Goal: Task Accomplishment & Management: Complete application form

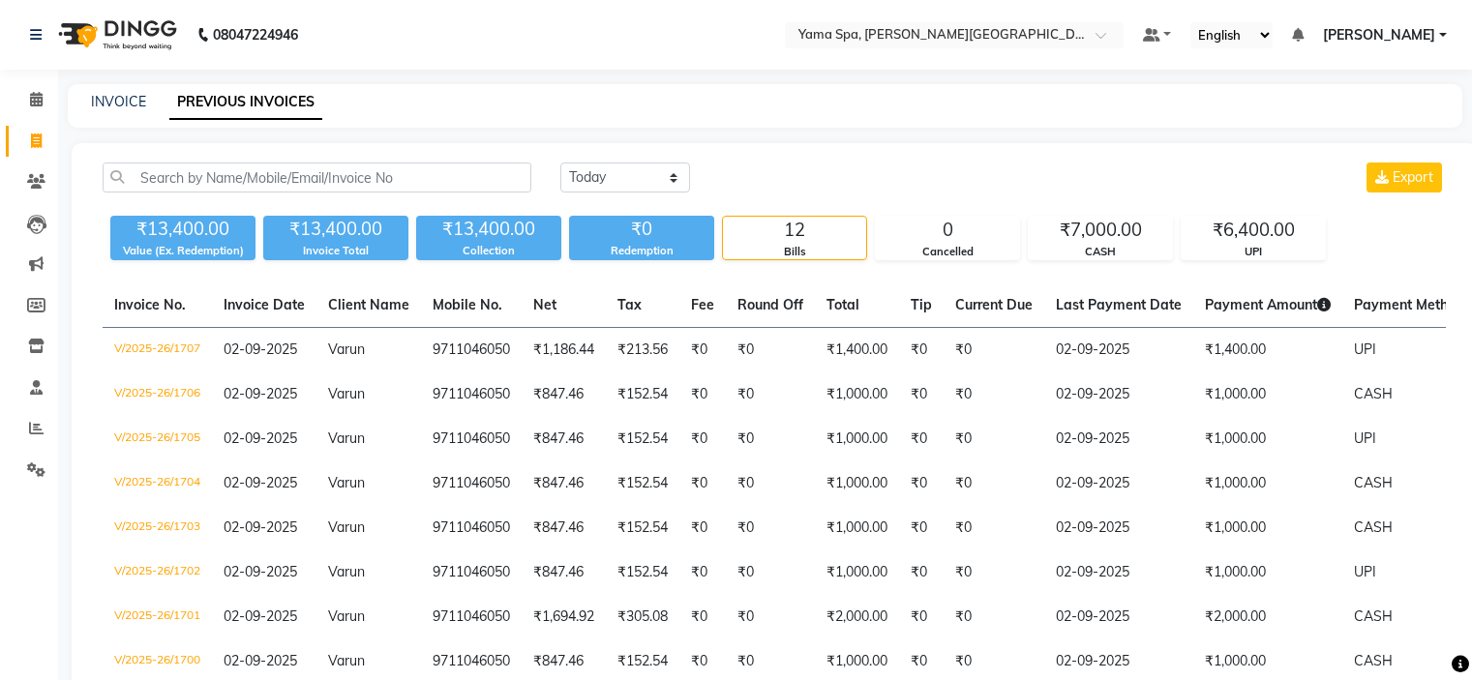
select select "[DATE]"
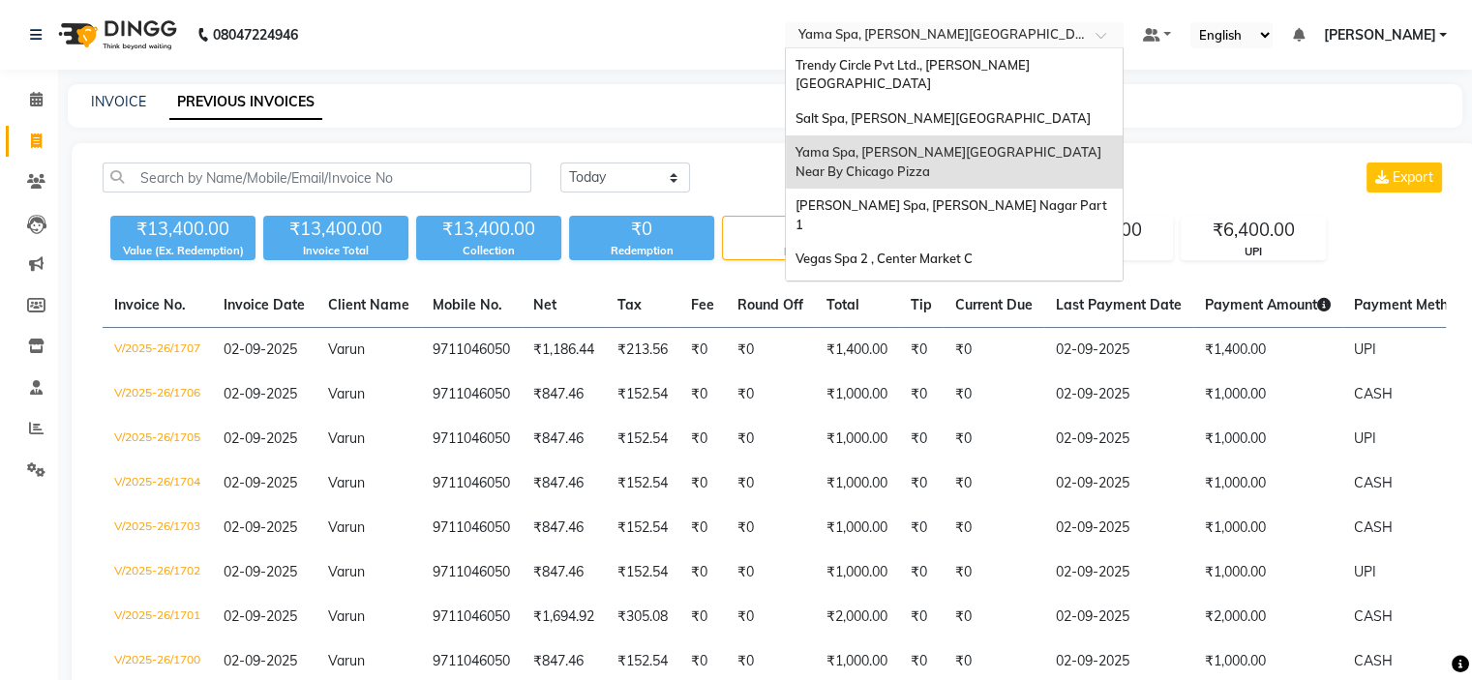
click at [907, 39] on input "text" at bounding box center [934, 36] width 281 height 19
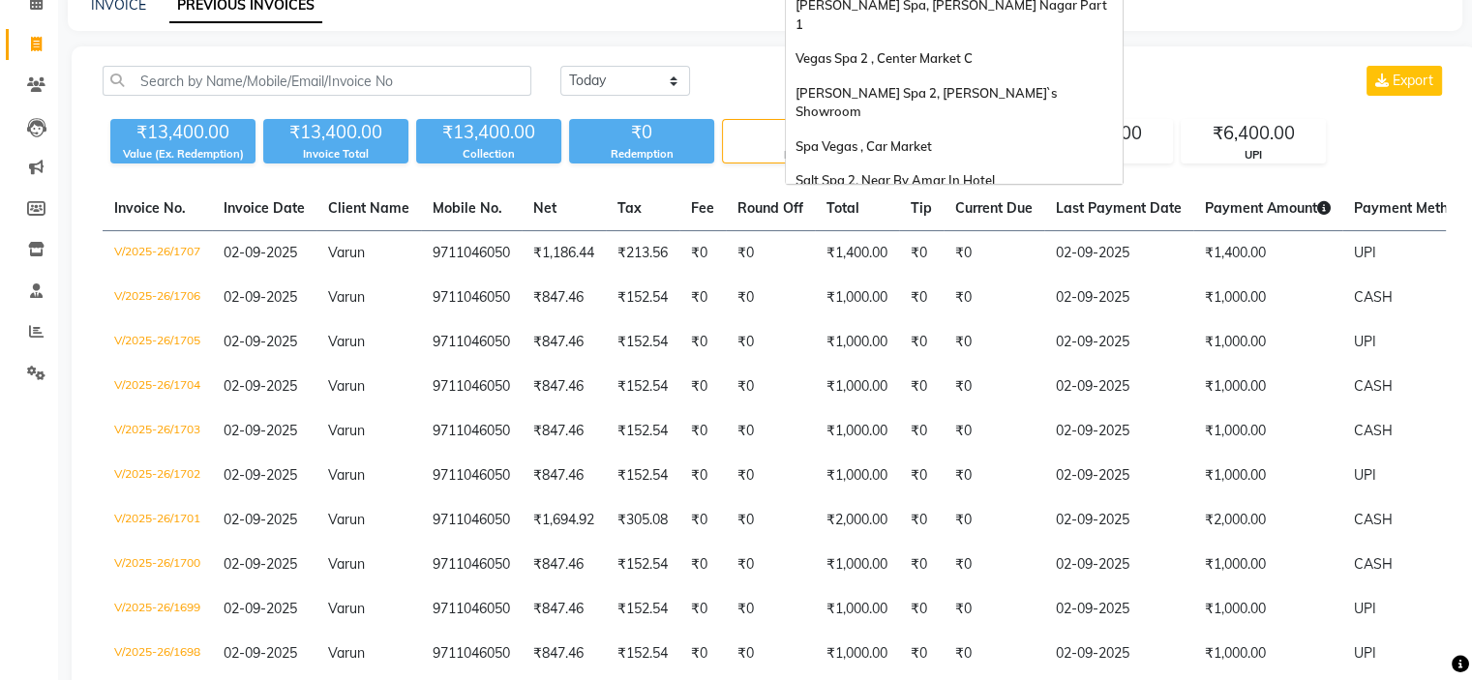
scroll to position [82, 0]
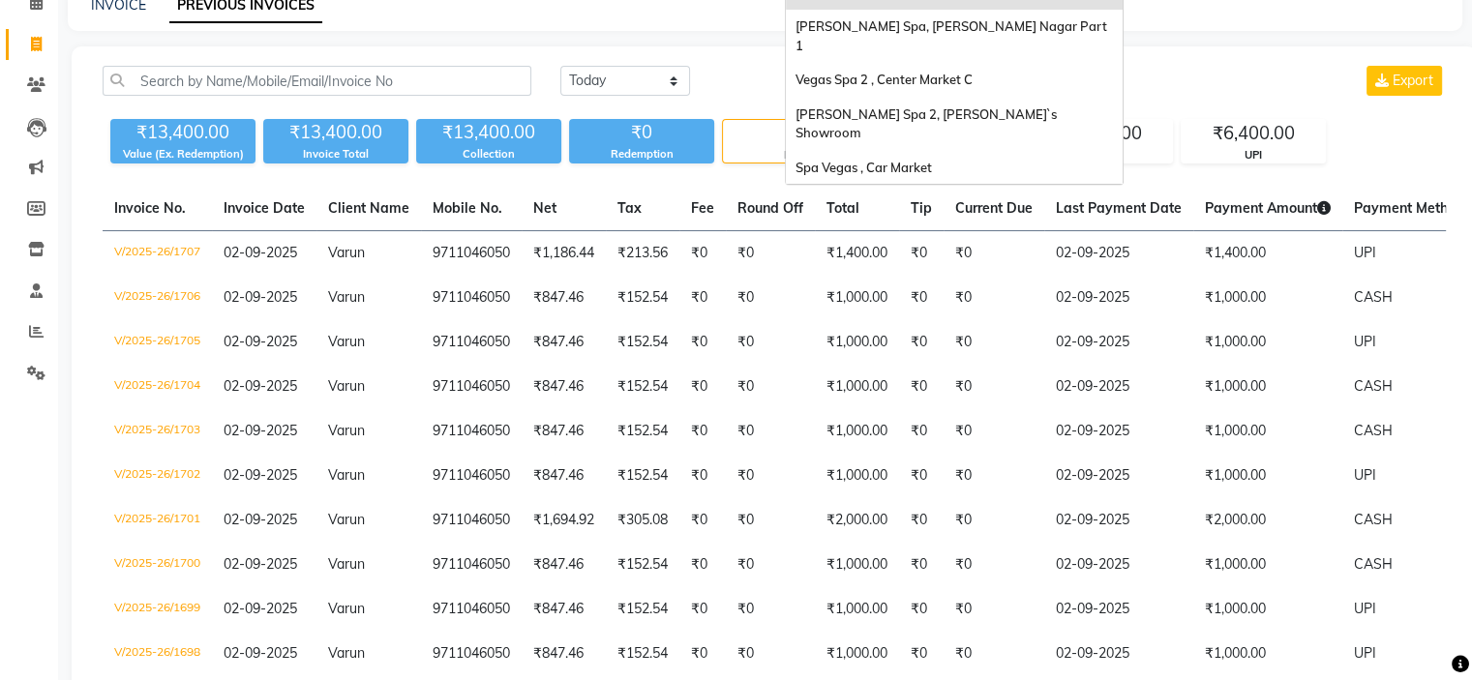
click at [936, 194] on span "Salt Spa 2, Near By Amar In Hotel" at bounding box center [894, 201] width 199 height 15
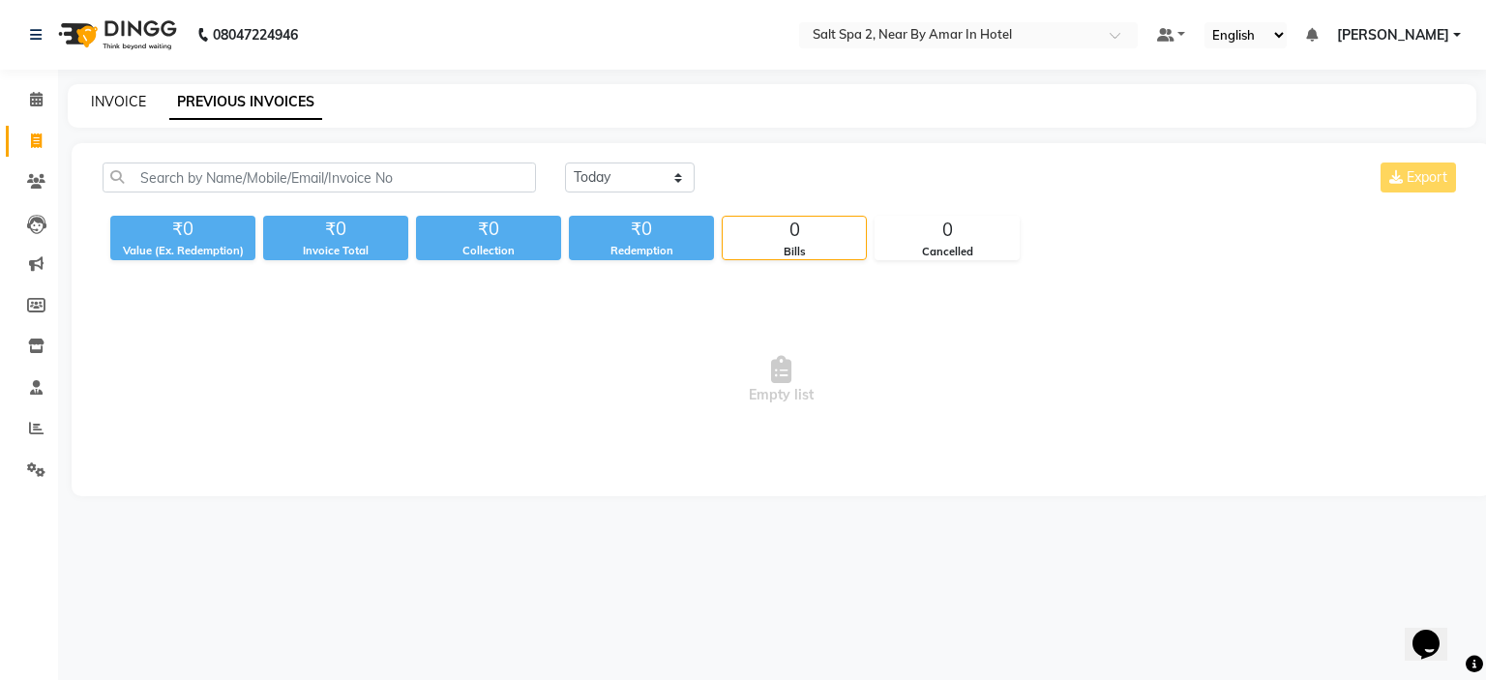
click at [110, 105] on link "INVOICE" at bounding box center [118, 101] width 55 height 17
select select "7609"
select select "service"
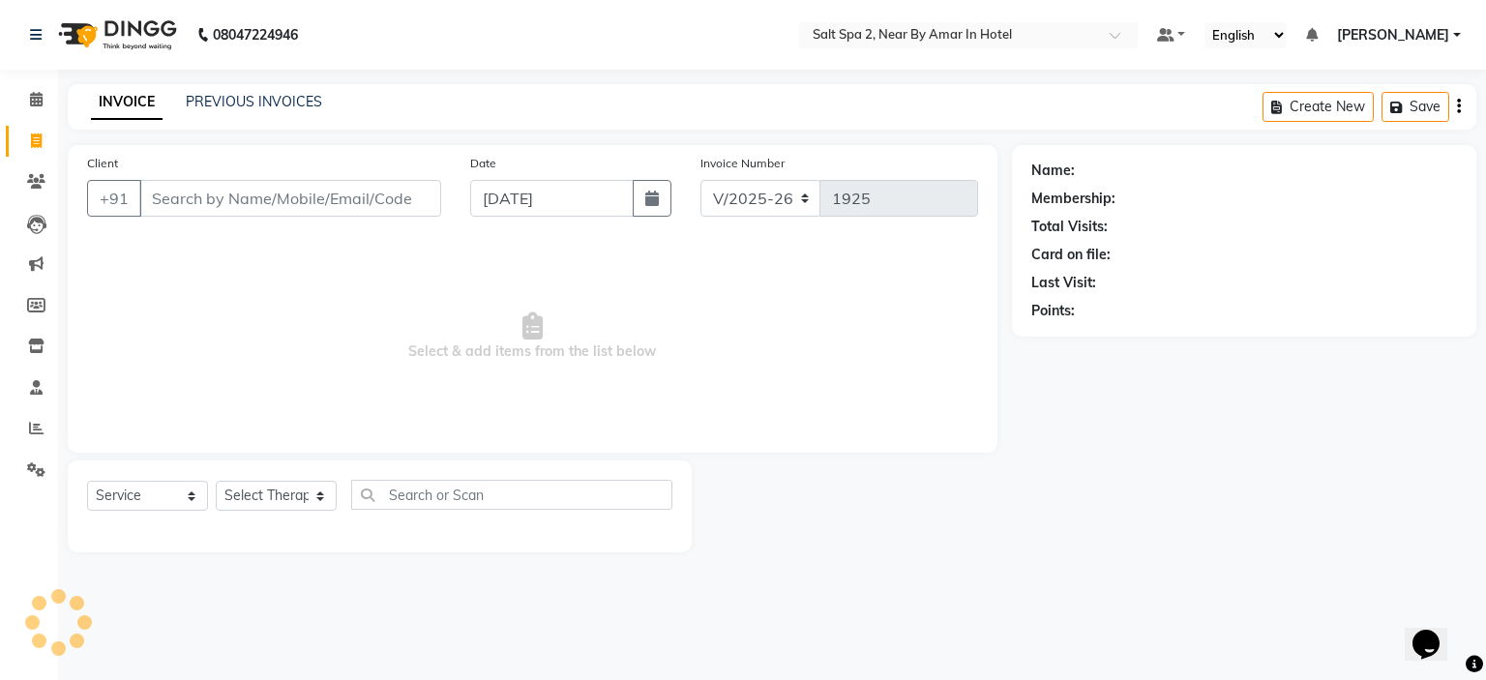
click at [270, 195] on input "Client" at bounding box center [290, 198] width 302 height 37
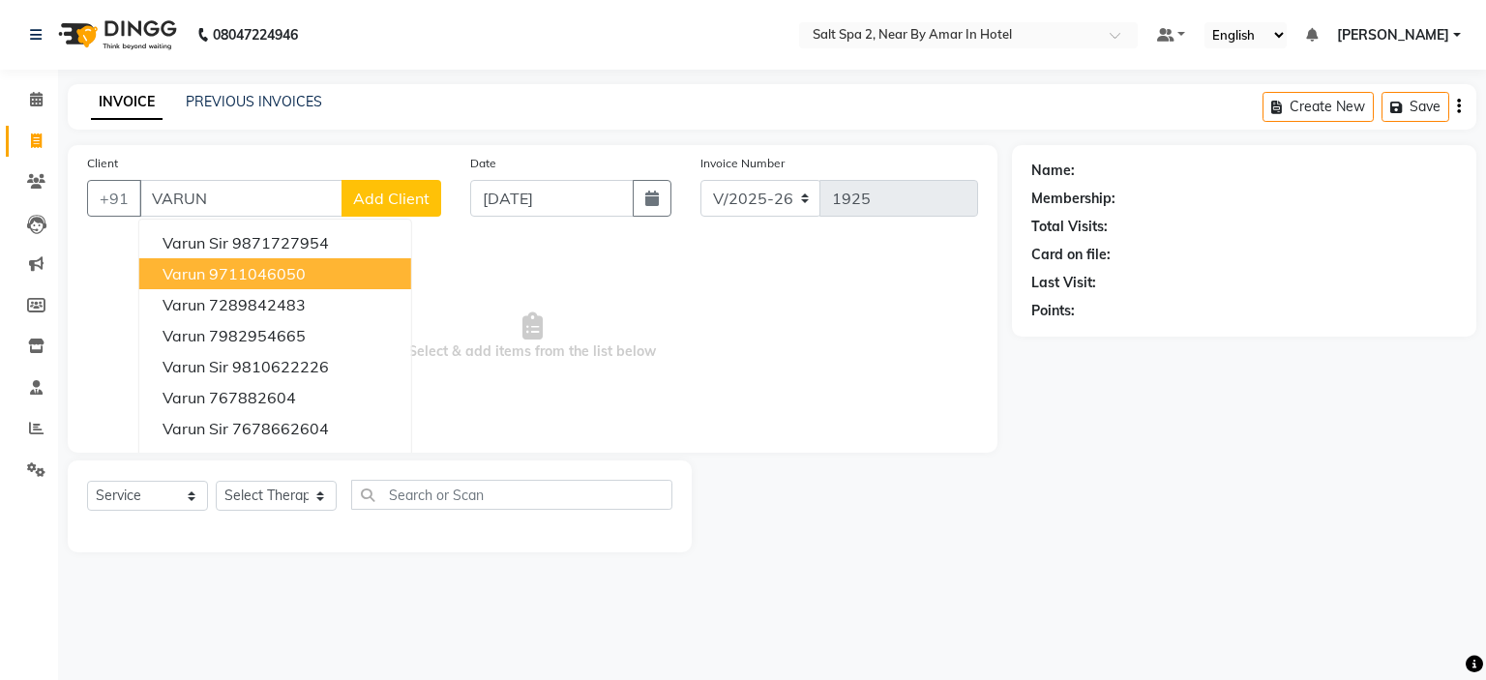
click at [279, 266] on ngb-highlight "9711046050" at bounding box center [257, 273] width 97 height 19
type input "9711046050"
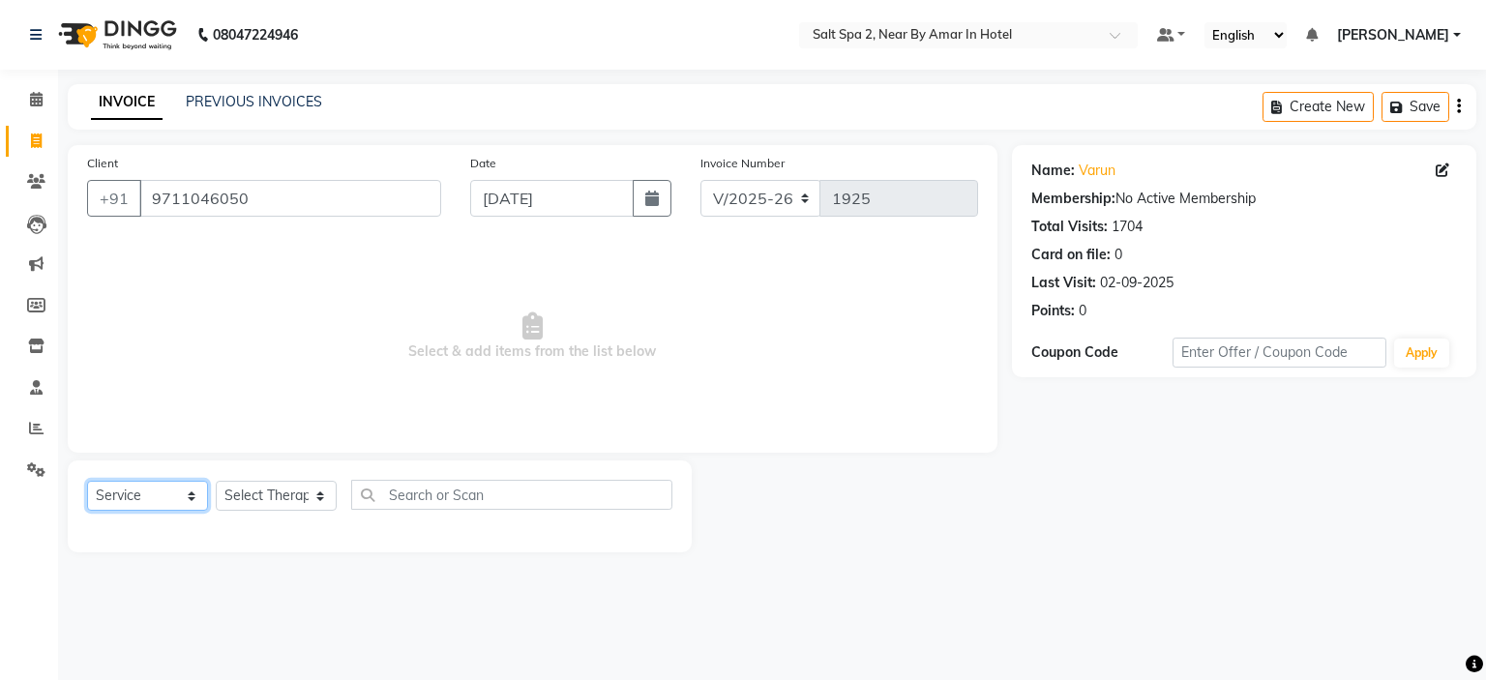
click at [170, 487] on select "Select Service Product Membership Package Voucher Prepaid Gift Card" at bounding box center [147, 496] width 121 height 30
click at [139, 492] on select "Select Service Product Membership Package Voucher Prepaid Gift Card" at bounding box center [147, 496] width 121 height 30
click at [87, 482] on select "Select Service Product Membership Package Voucher Prepaid Gift Card" at bounding box center [147, 496] width 121 height 30
click at [278, 503] on select "Select Therapist Manager RIYA" at bounding box center [276, 496] width 121 height 30
click at [288, 497] on select "Select Therapist Manager RIYA" at bounding box center [276, 496] width 121 height 30
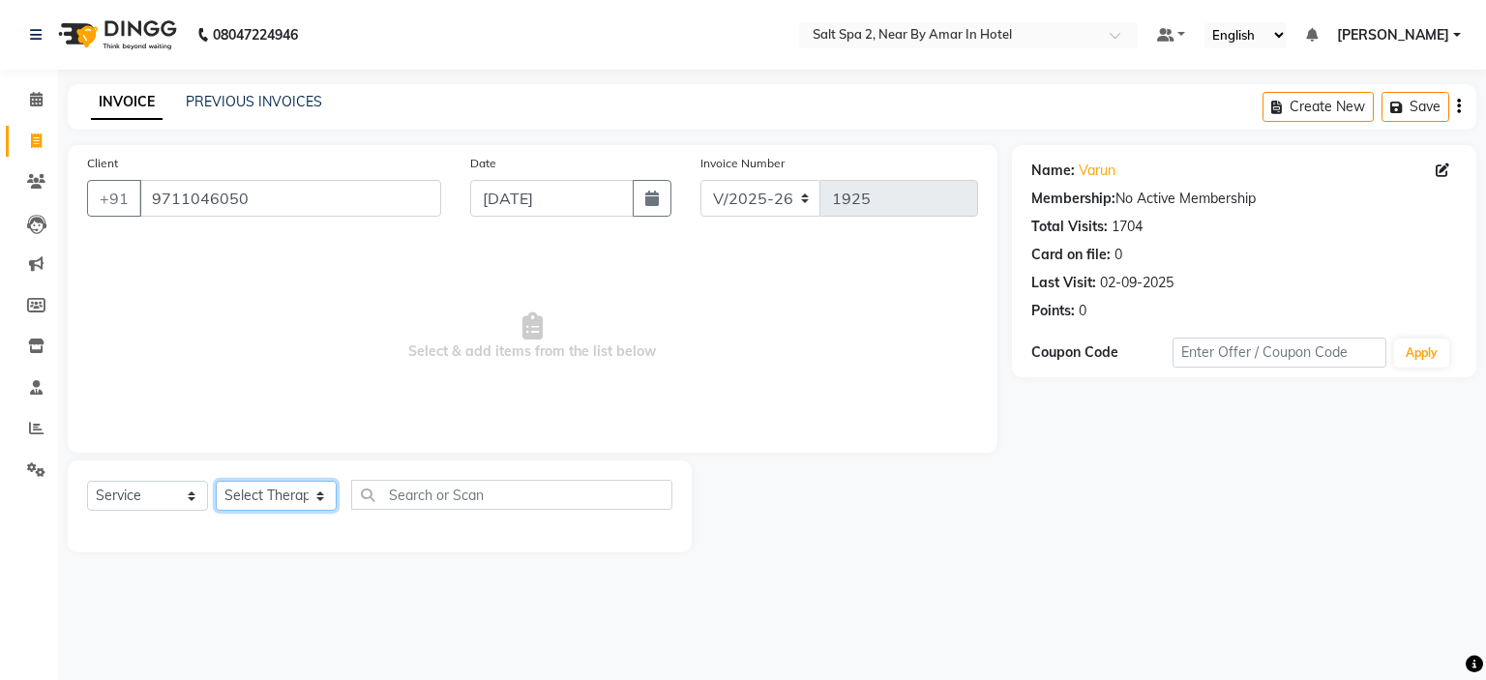
select select "67431"
click at [216, 482] on select "Select Therapist Manager RIYA" at bounding box center [276, 496] width 121 height 30
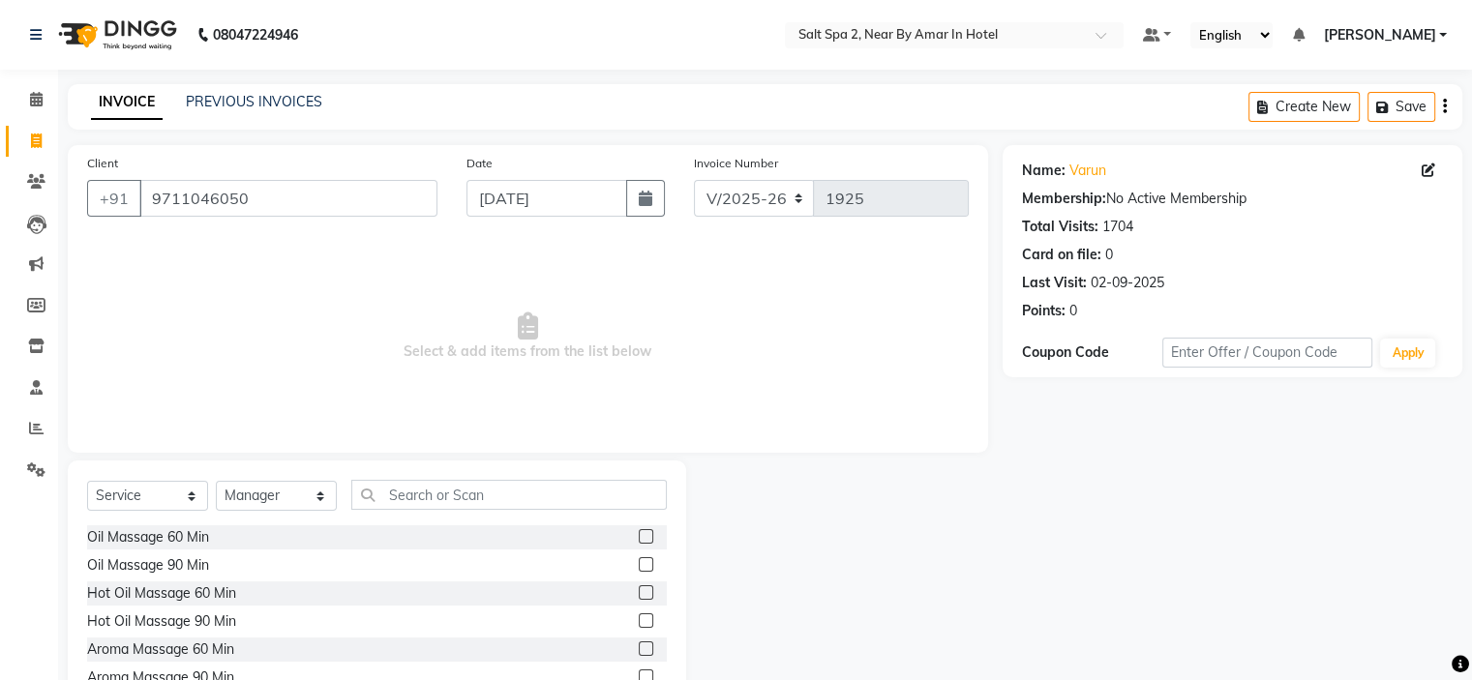
click at [639, 536] on label at bounding box center [646, 536] width 15 height 15
click at [639, 536] on input "checkbox" at bounding box center [645, 537] width 13 height 13
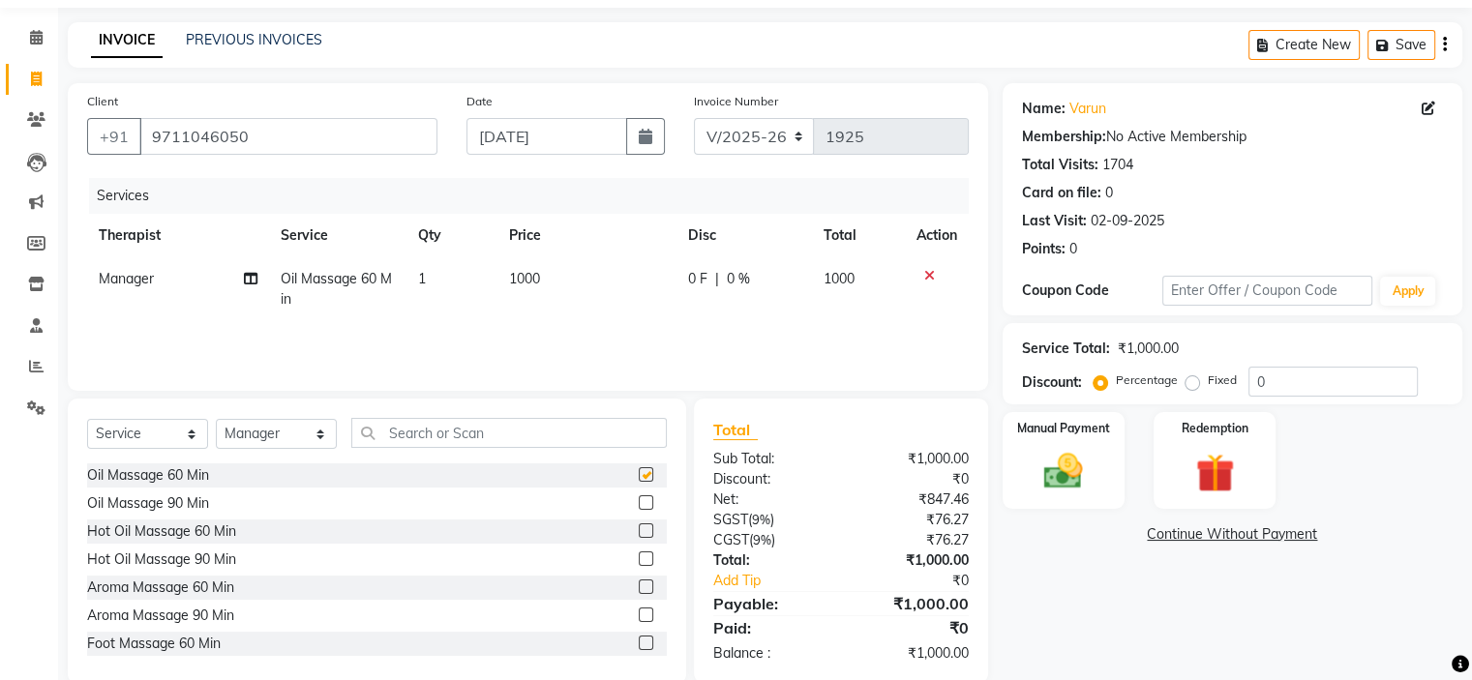
scroll to position [95, 0]
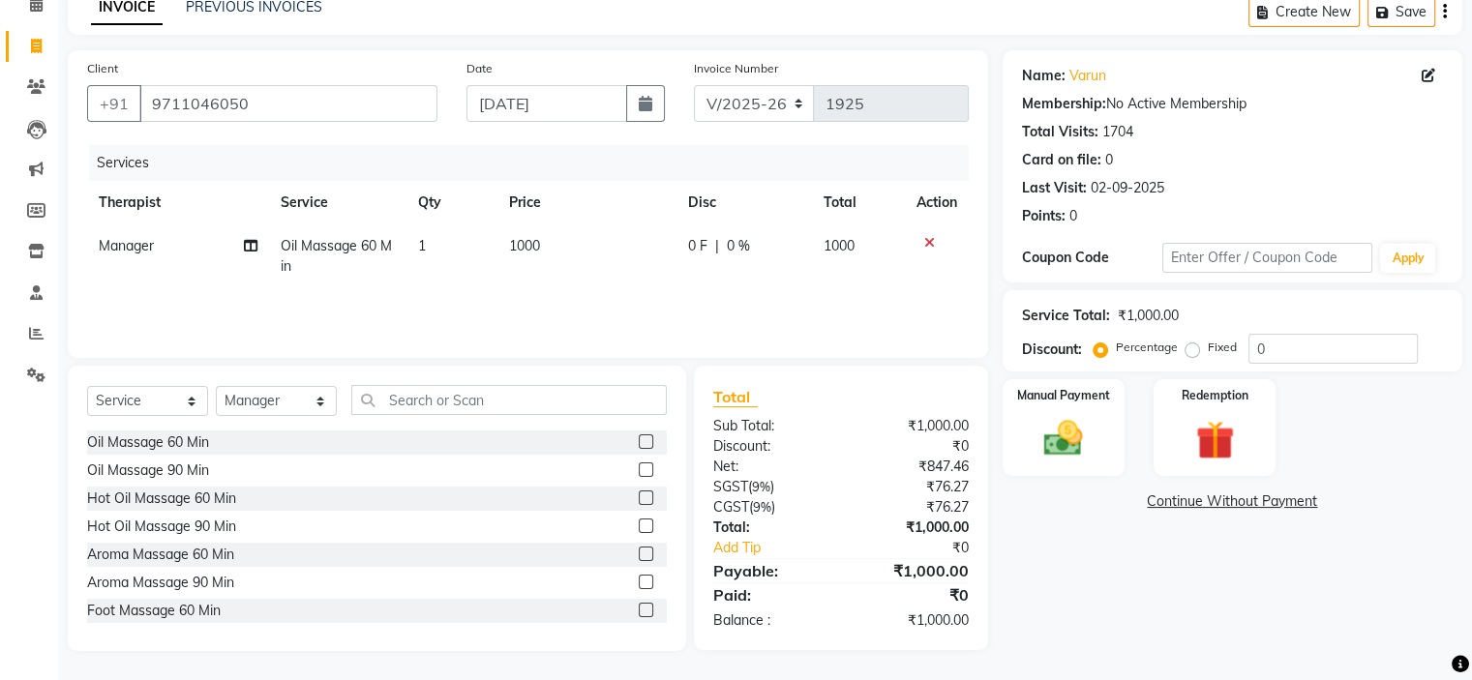
checkbox input "false"
click at [319, 407] on select "Select Therapist Manager RIYA" at bounding box center [276, 401] width 121 height 30
drag, startPoint x: 1137, startPoint y: 549, endPoint x: 716, endPoint y: 386, distance: 451.3
click at [1134, 549] on div "Name: Varun Membership: No Active Membership Total Visits: 1704 Card on file: 0…" at bounding box center [1240, 350] width 474 height 601
click at [1066, 427] on img at bounding box center [1063, 439] width 65 height 46
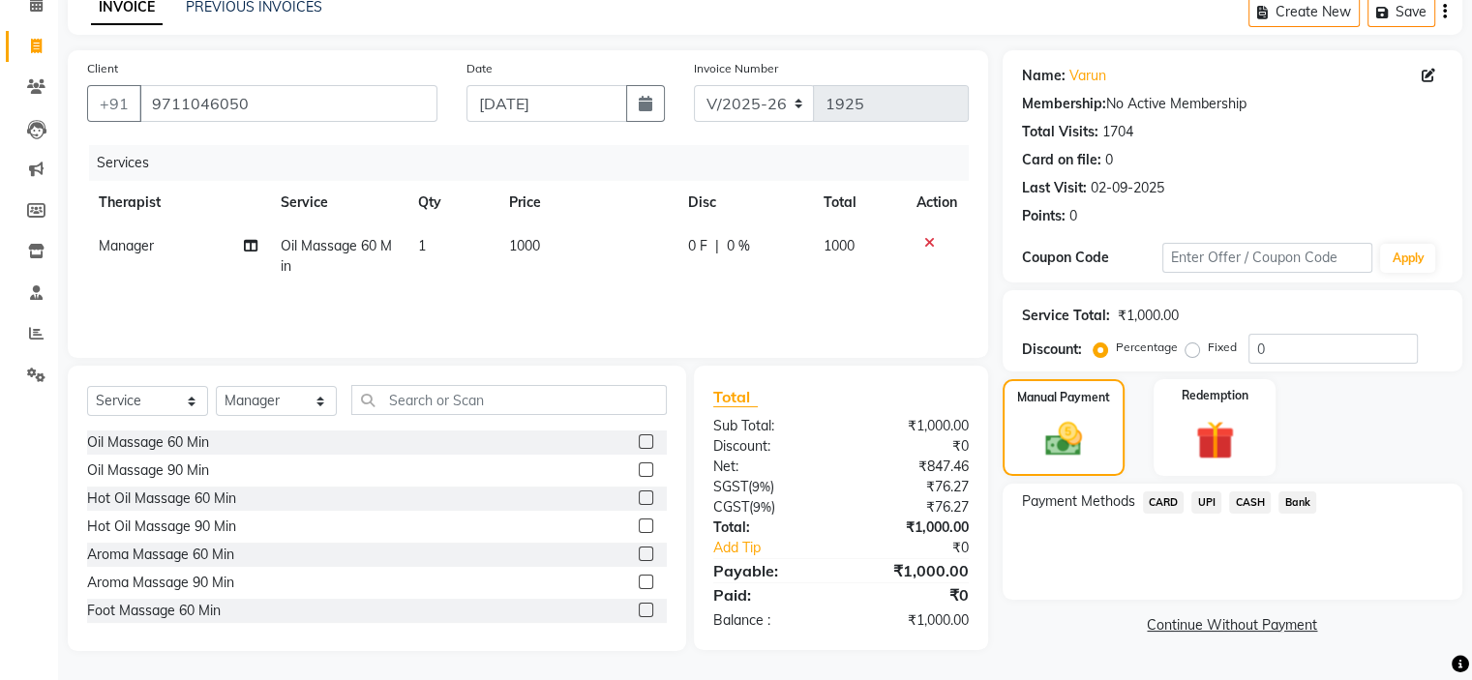
click at [1250, 502] on span "CASH" at bounding box center [1250, 503] width 42 height 22
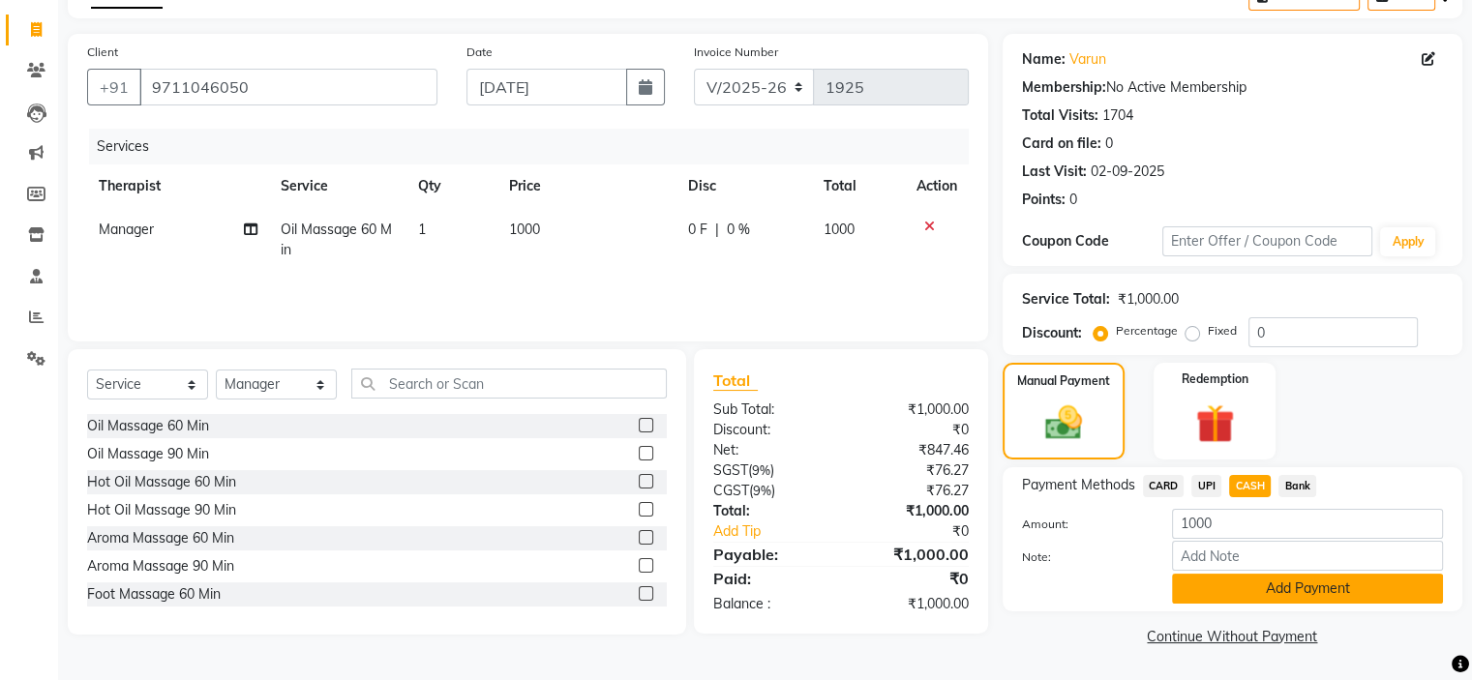
click at [1229, 581] on button "Add Payment" at bounding box center [1307, 589] width 271 height 30
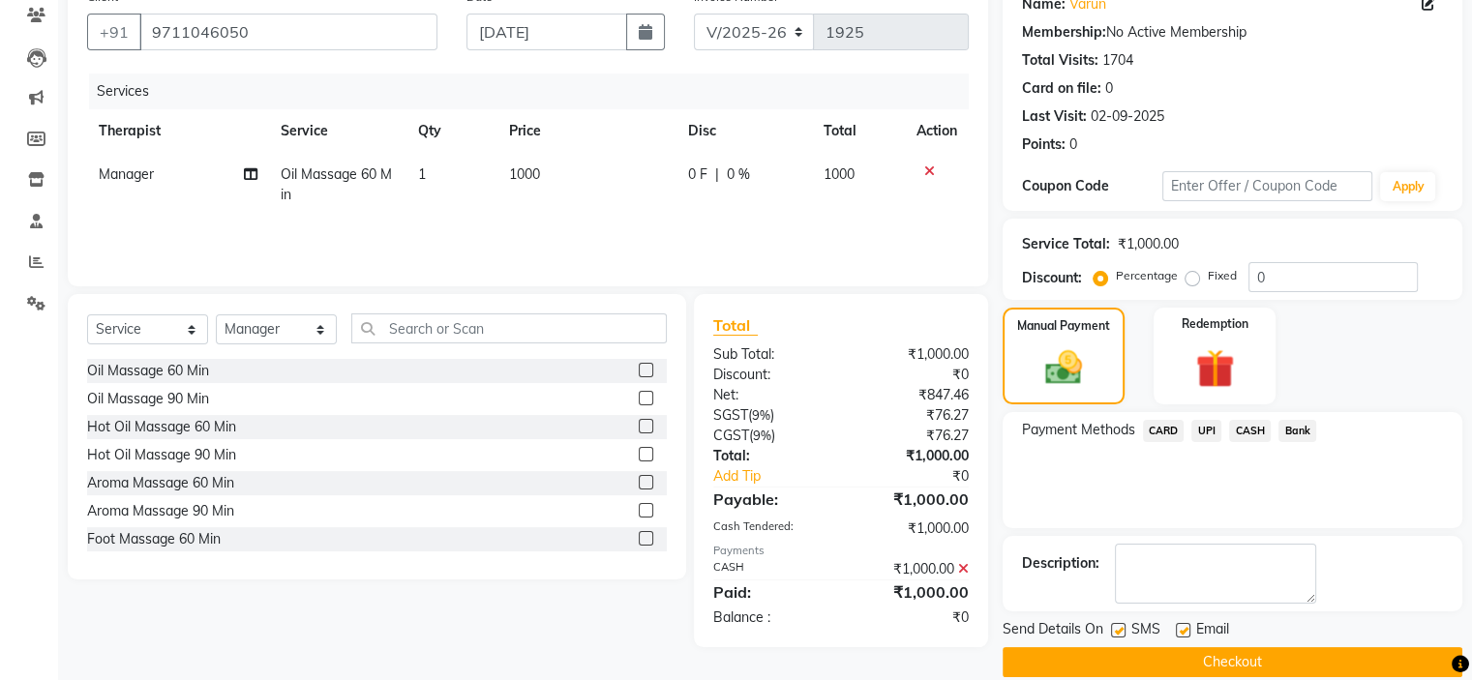
scroll to position [191, 0]
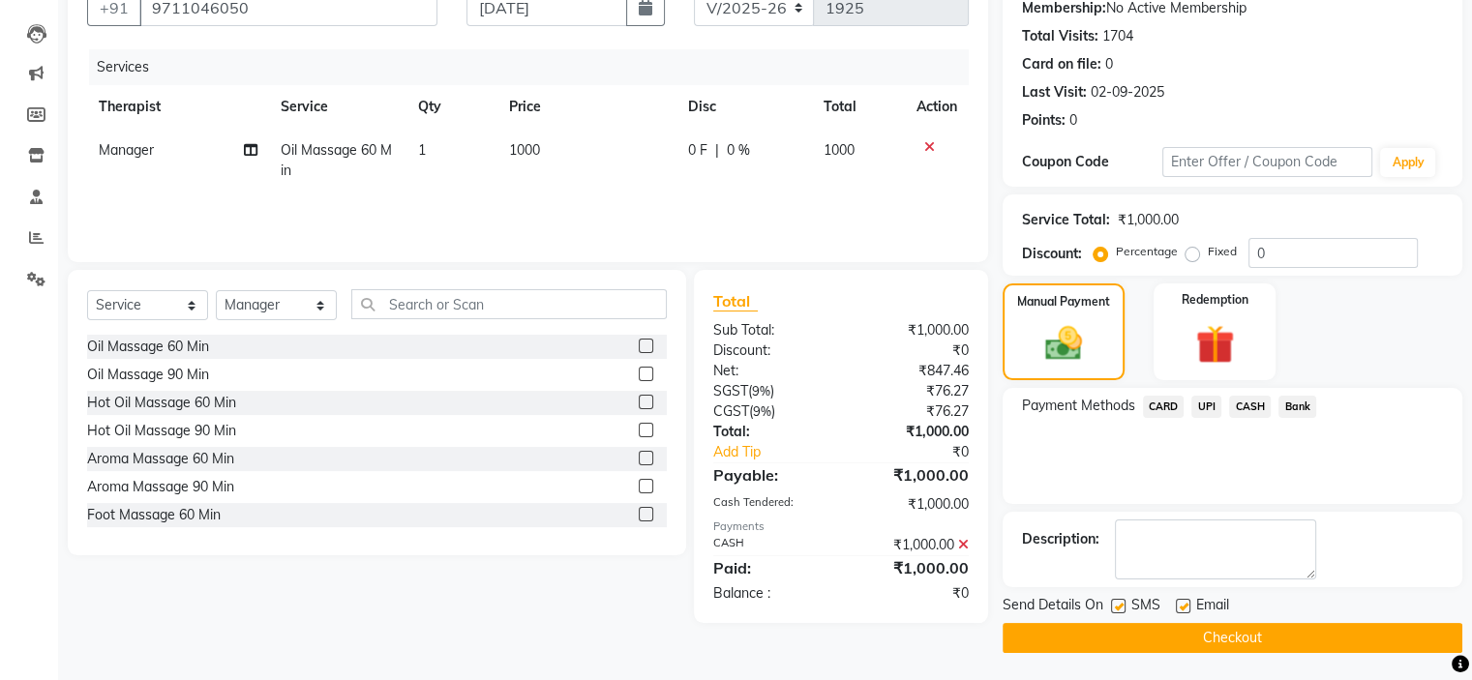
click at [1176, 640] on button "Checkout" at bounding box center [1233, 638] width 460 height 30
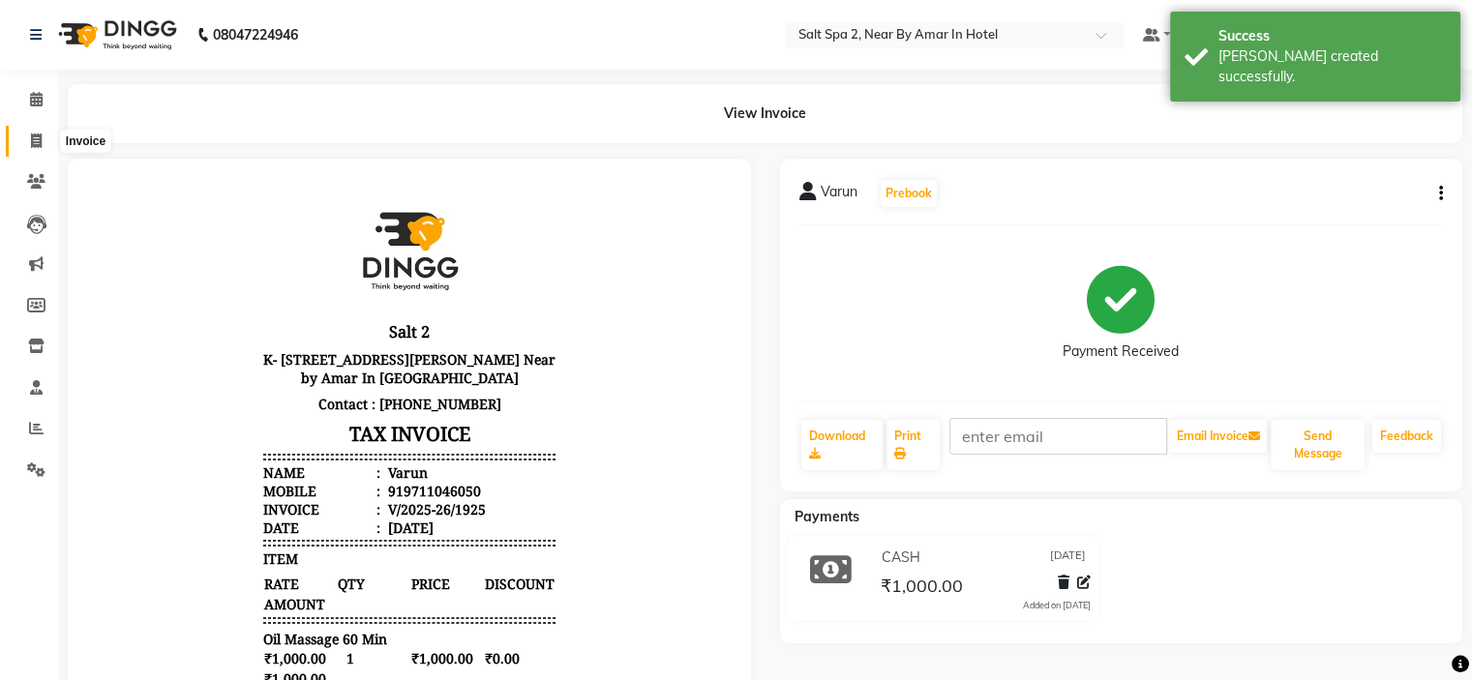
click at [31, 146] on icon at bounding box center [36, 141] width 11 height 15
select select "service"
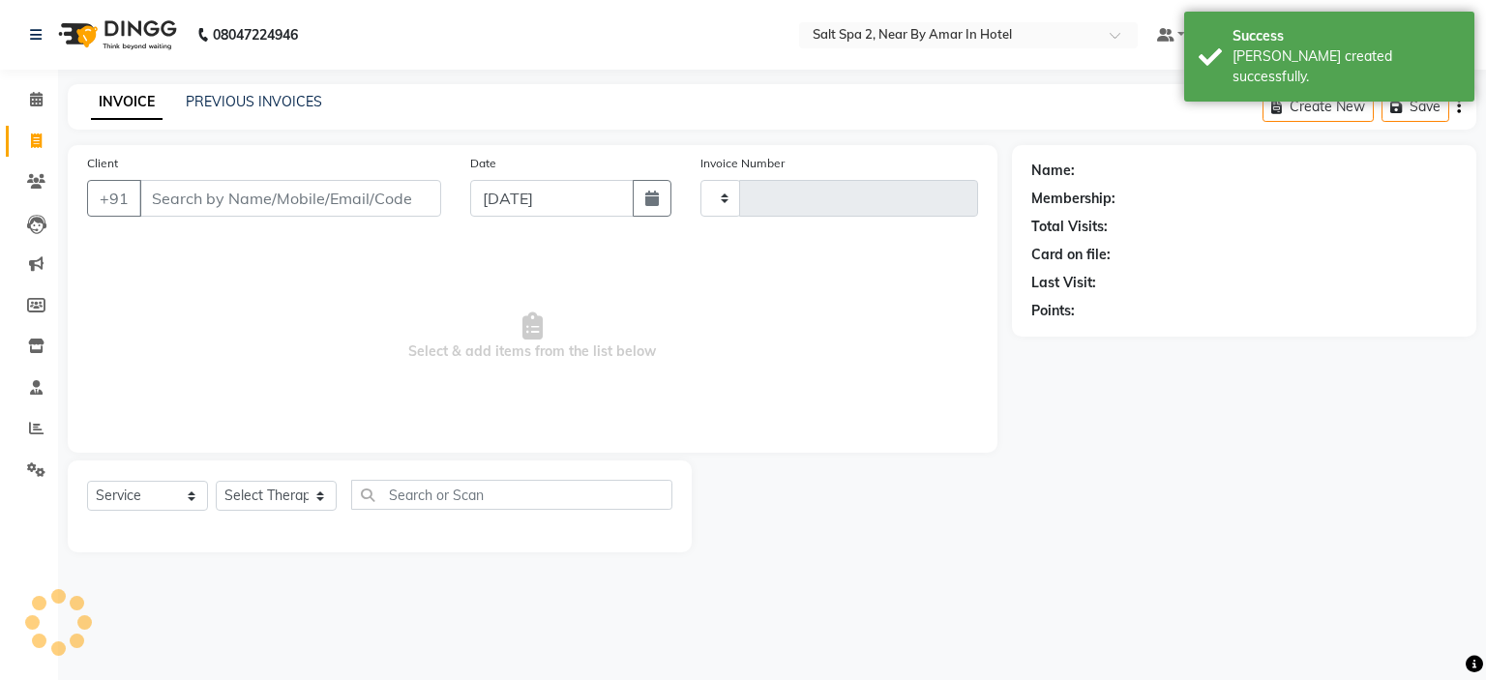
type input "1926"
select select "7609"
click at [266, 100] on link "PREVIOUS INVOICES" at bounding box center [254, 101] width 136 height 17
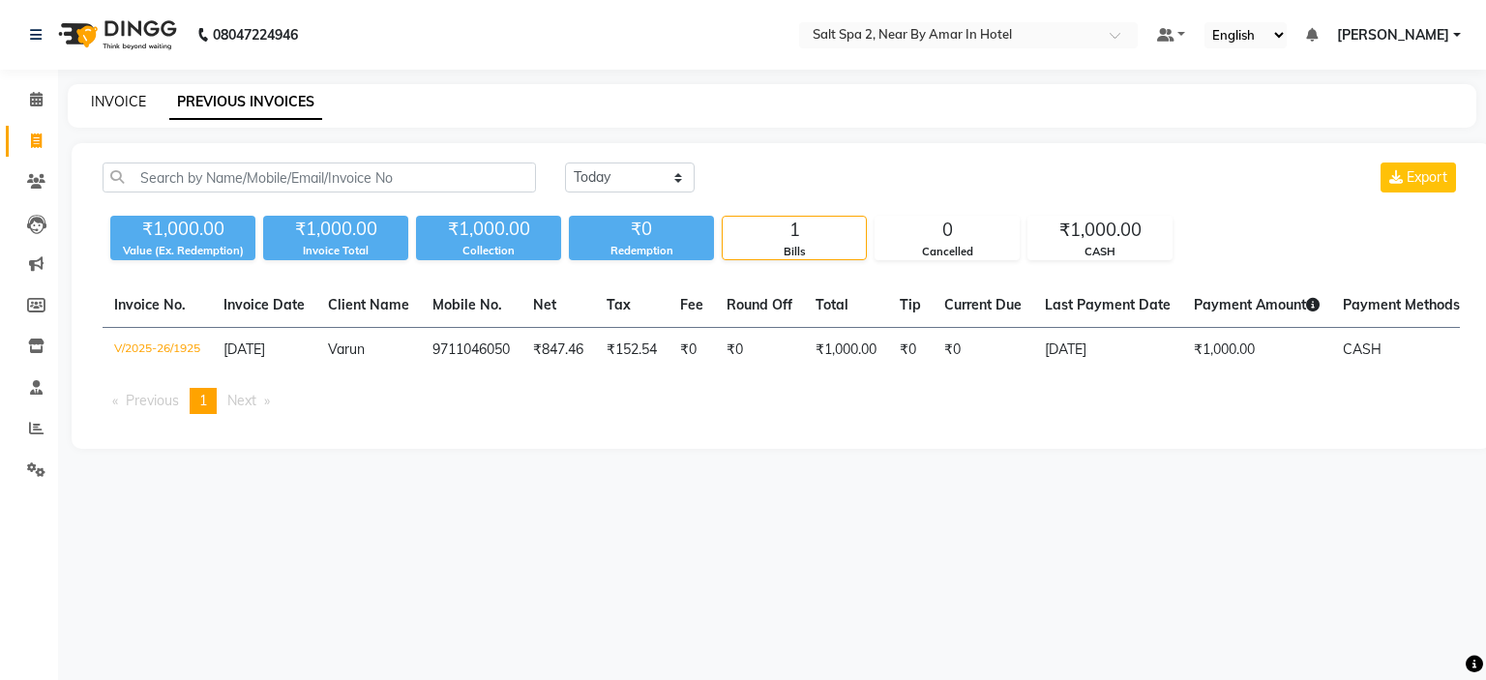
click at [101, 104] on link "INVOICE" at bounding box center [118, 101] width 55 height 17
select select "service"
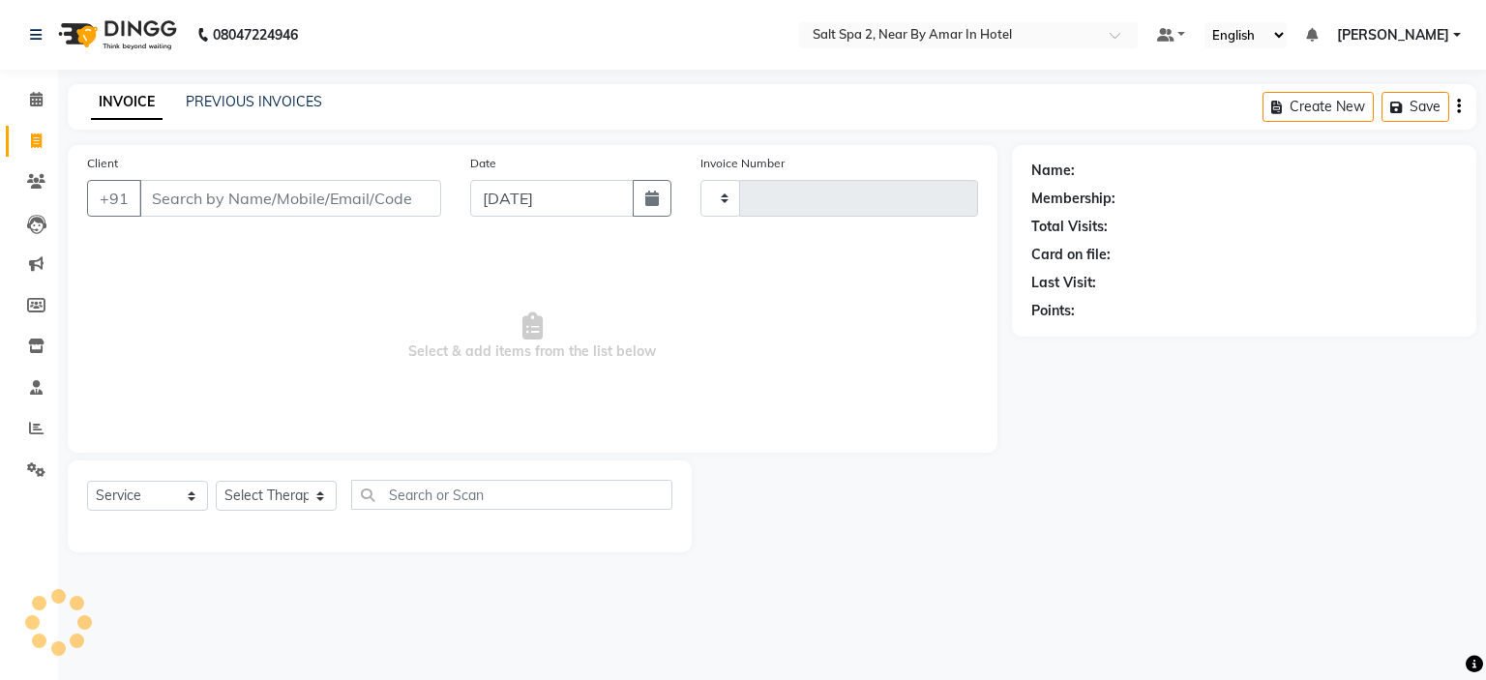
type input "1926"
select select "7609"
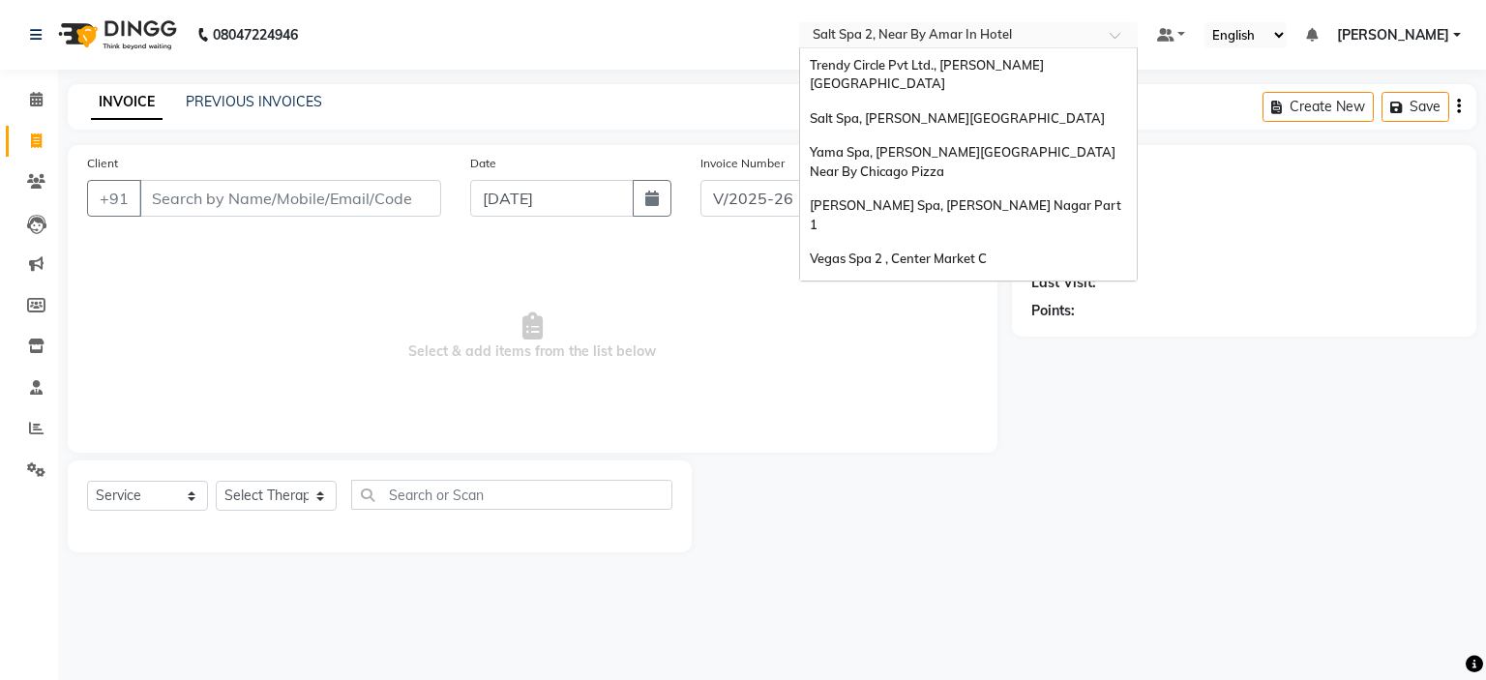
click at [1004, 27] on input "text" at bounding box center [949, 36] width 281 height 19
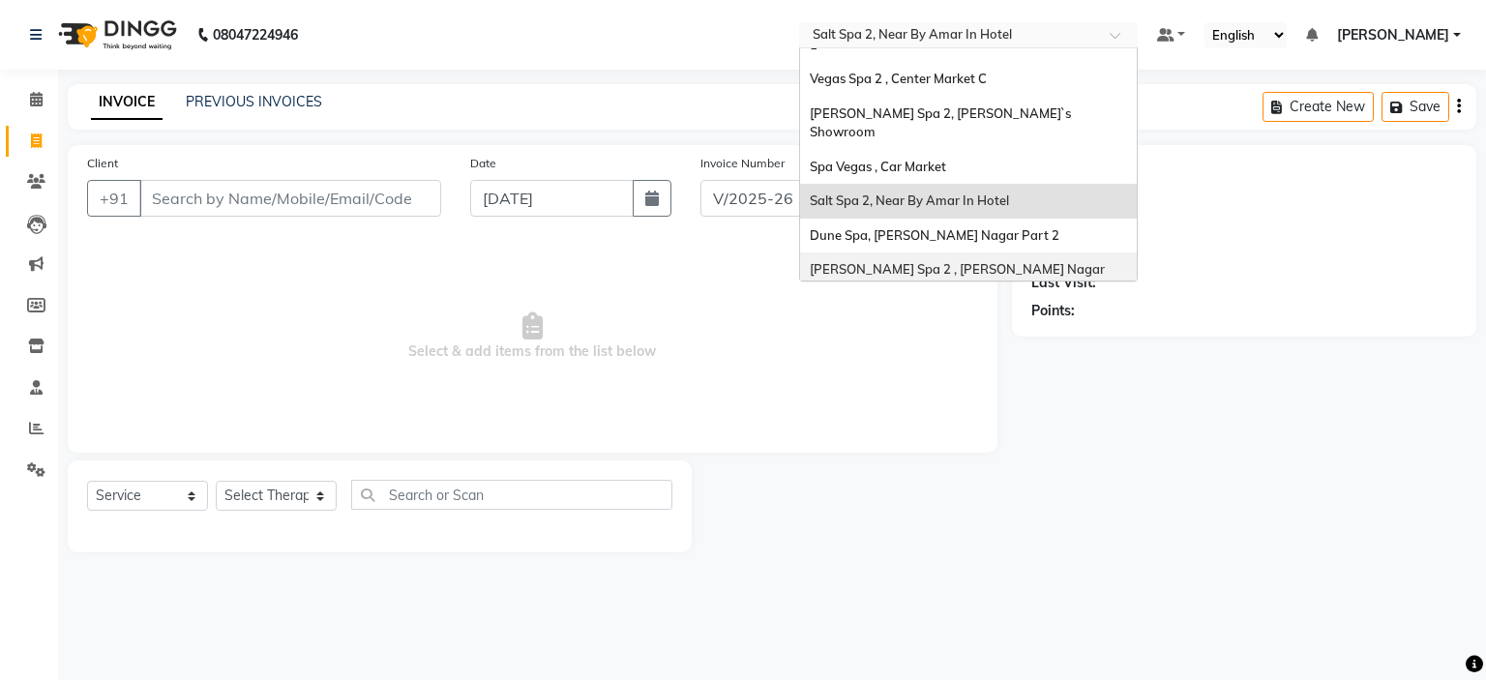
click at [914, 261] on span "Eli Spa 2 , Lajpat Nagar Part 2" at bounding box center [959, 278] width 298 height 35
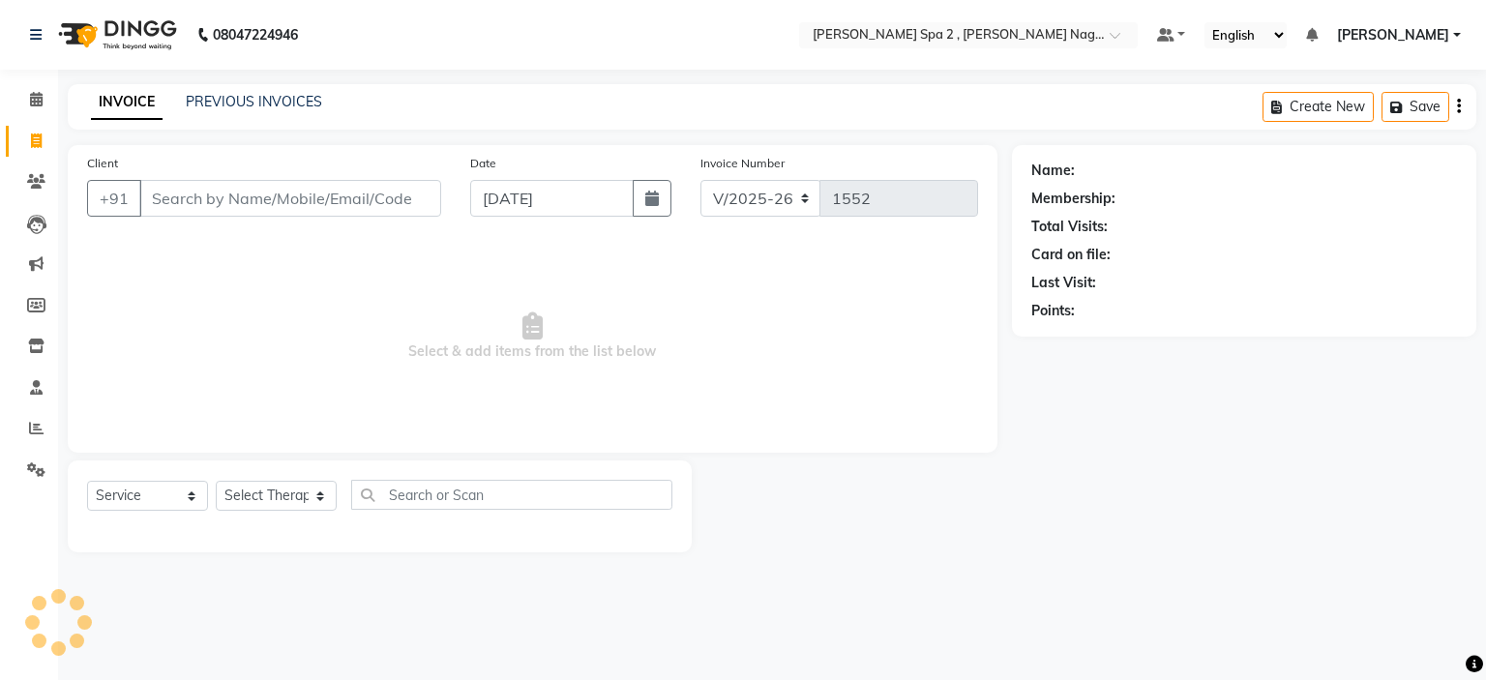
select select "7611"
select select "service"
click at [286, 105] on link "PREVIOUS INVOICES" at bounding box center [254, 101] width 136 height 17
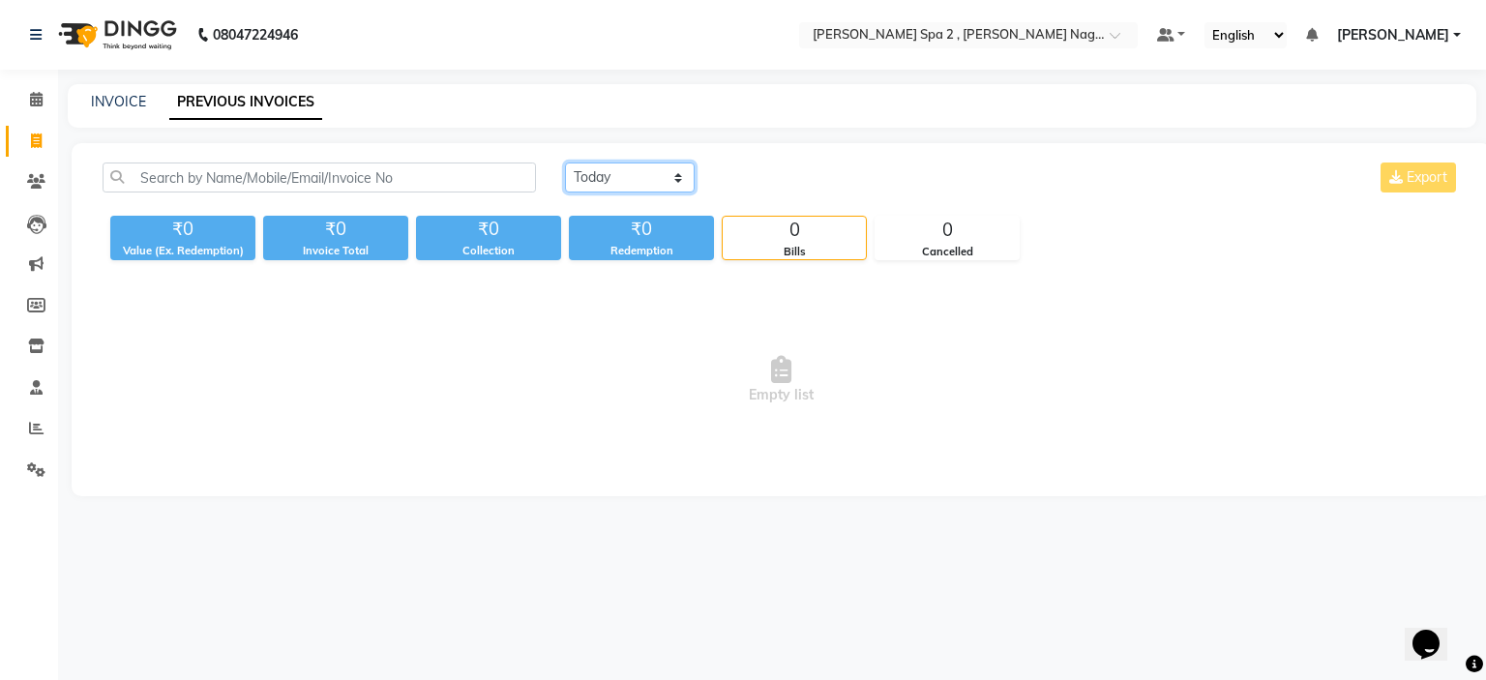
click at [637, 185] on select "Today Yesterday Custom Range" at bounding box center [630, 178] width 130 height 30
select select "yesterday"
click at [565, 163] on select "[DATE] [DATE] Custom Range" at bounding box center [630, 178] width 130 height 30
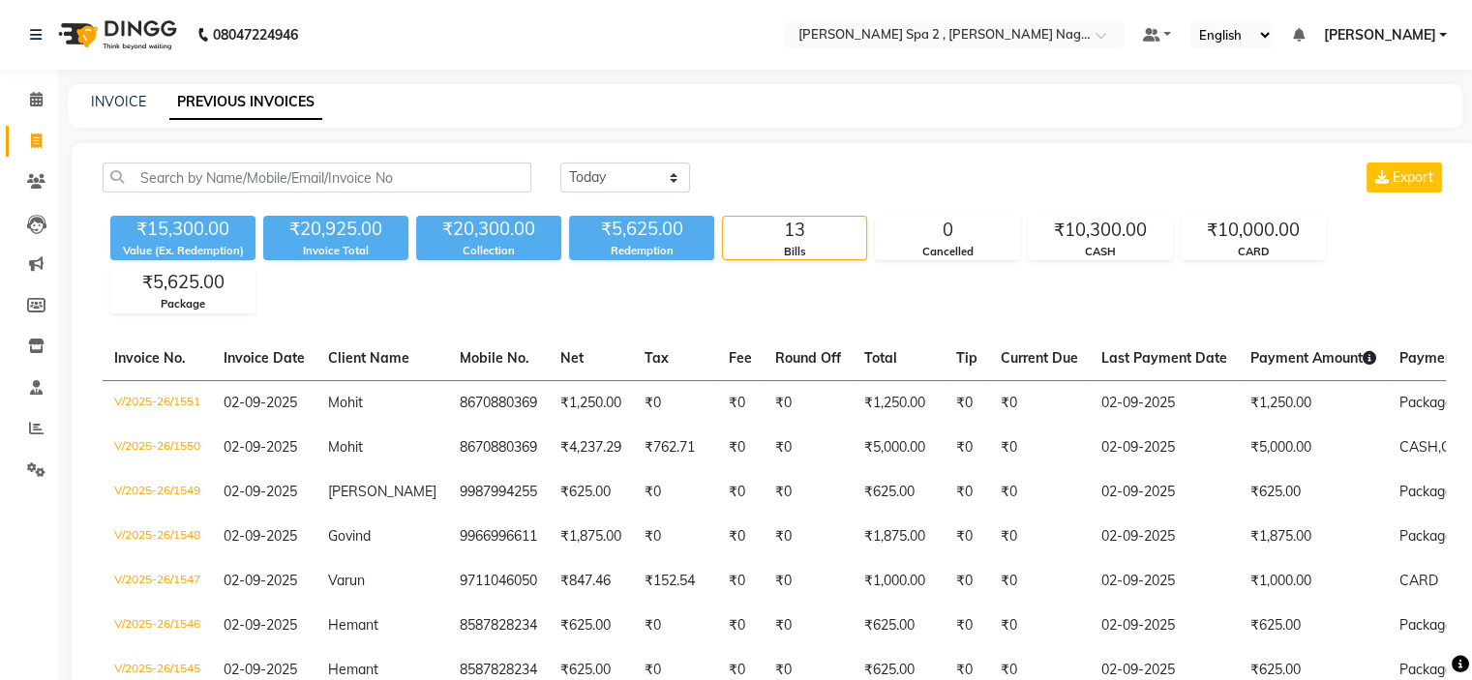
click at [892, 20] on nav "08047224946 Select Location × Eli Spa 2 , Lajpat Nagar Part 2 Default Panel My …" at bounding box center [736, 35] width 1472 height 70
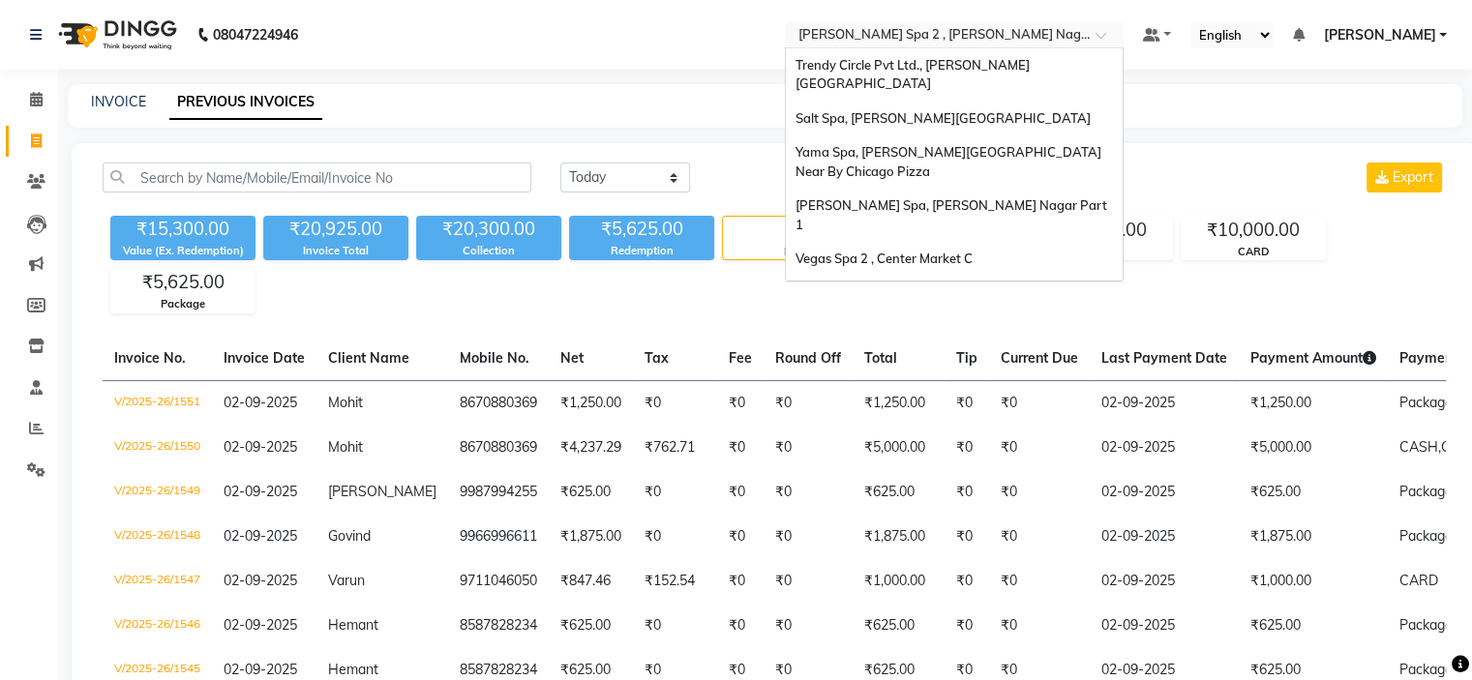
click at [890, 34] on input "text" at bounding box center [934, 36] width 281 height 19
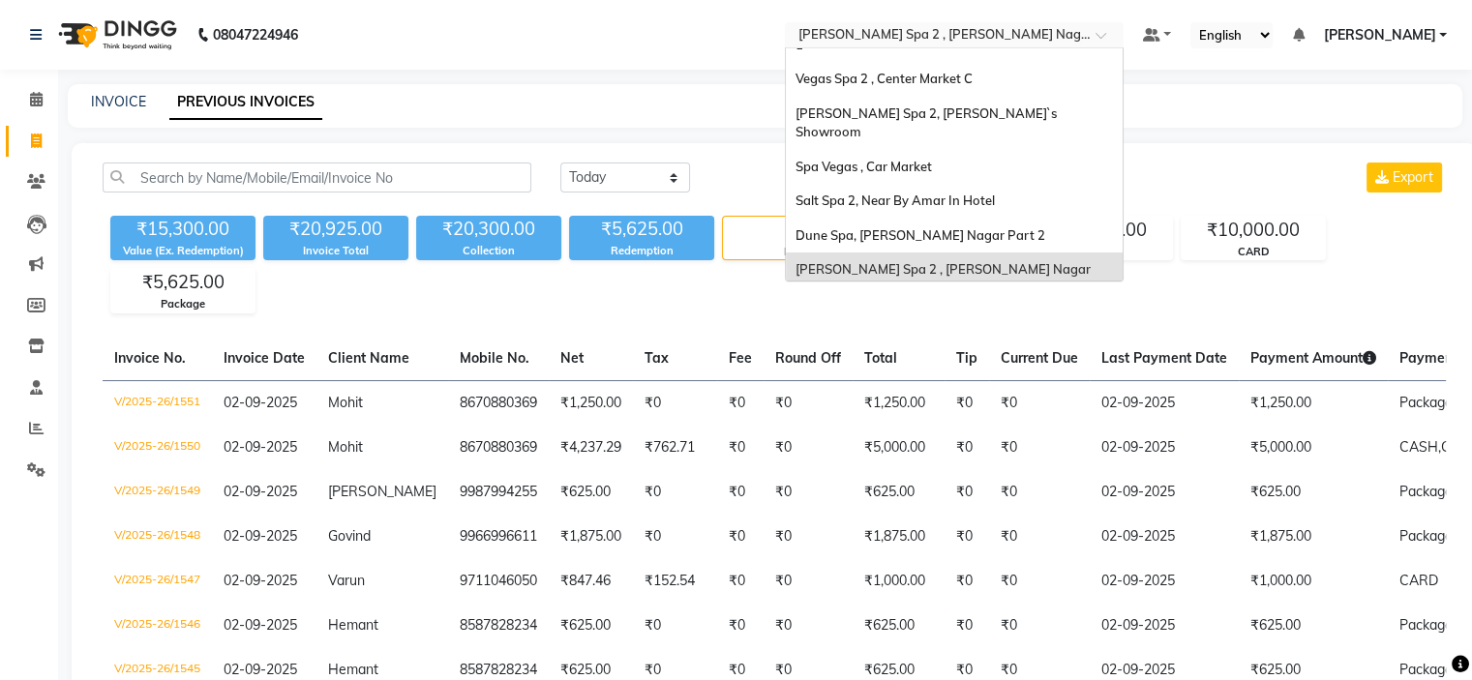
scroll to position [83, 0]
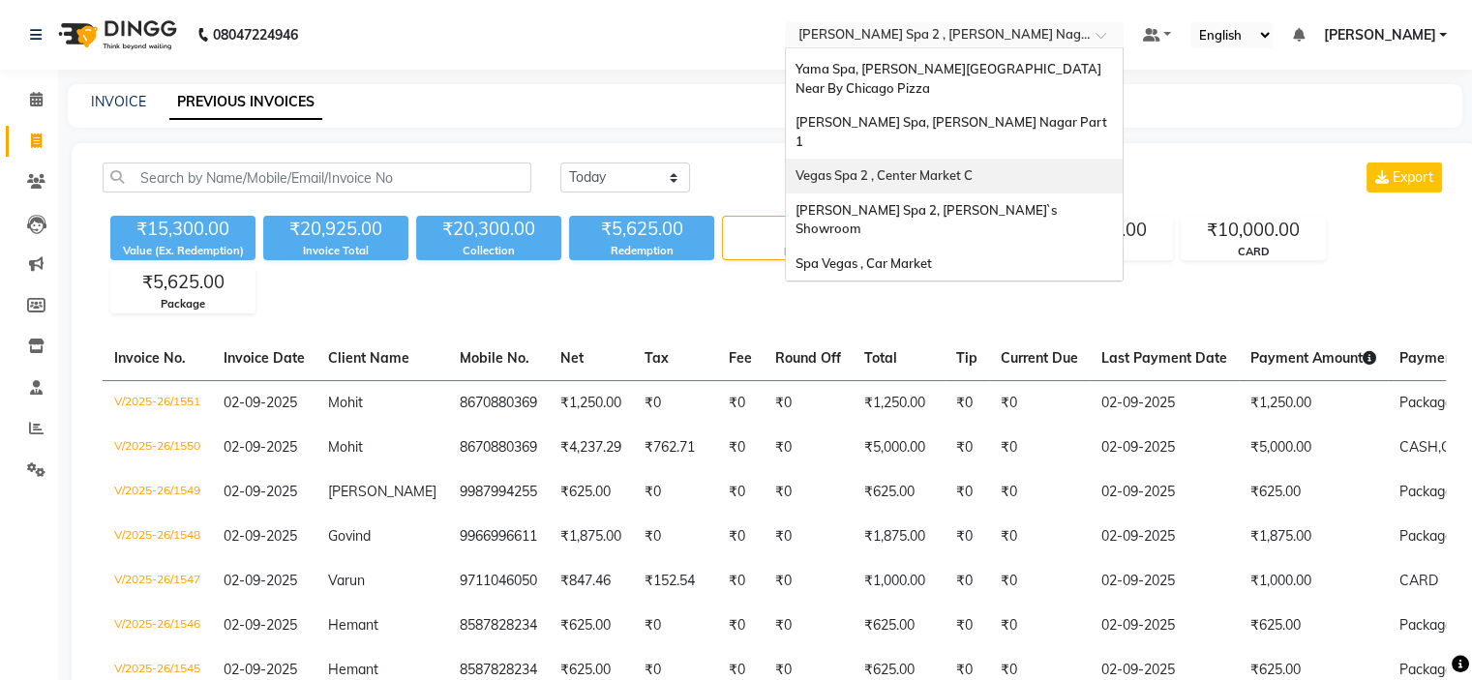
click at [914, 167] on span "Vegas Spa 2 , Center Market C" at bounding box center [883, 174] width 177 height 15
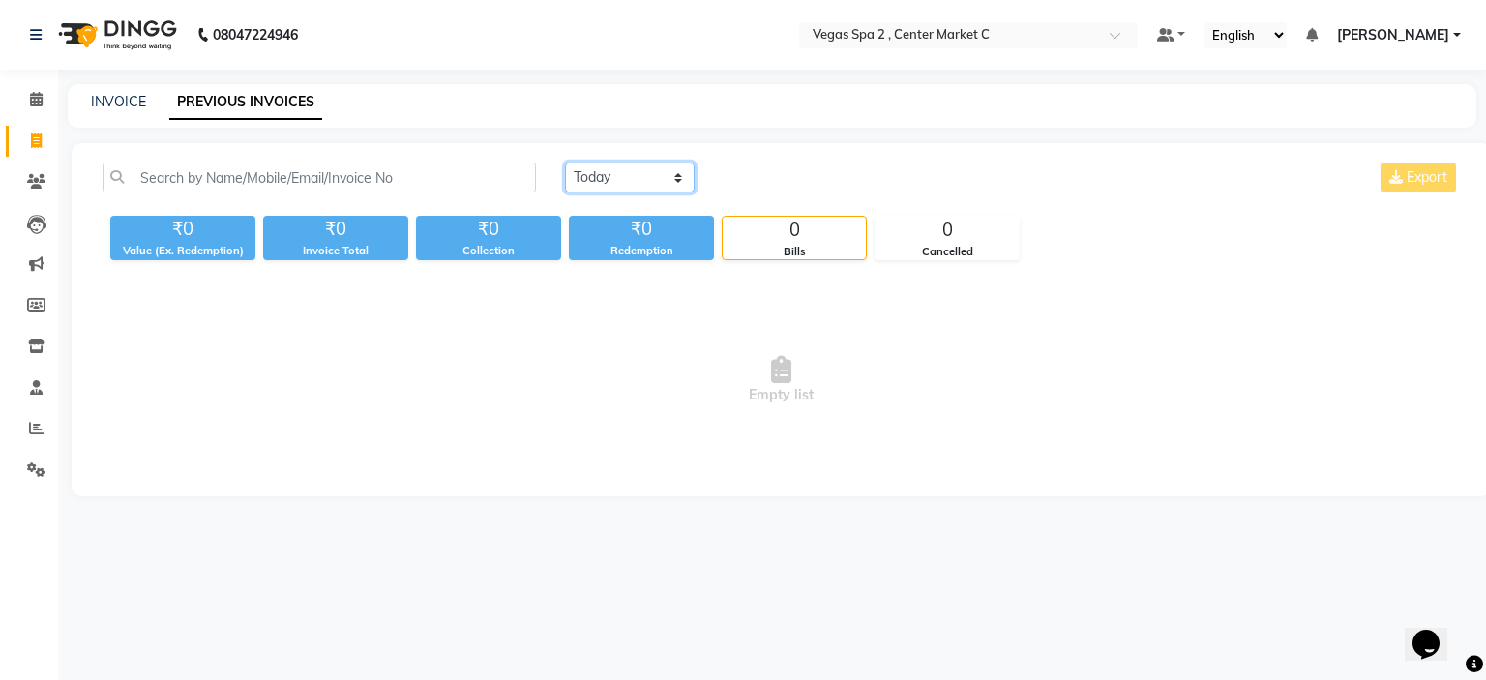
click at [606, 187] on select "[DATE] [DATE] Custom Range" at bounding box center [630, 178] width 130 height 30
select select "yesterday"
click at [565, 163] on select "Today Yesterday Custom Range" at bounding box center [630, 178] width 130 height 30
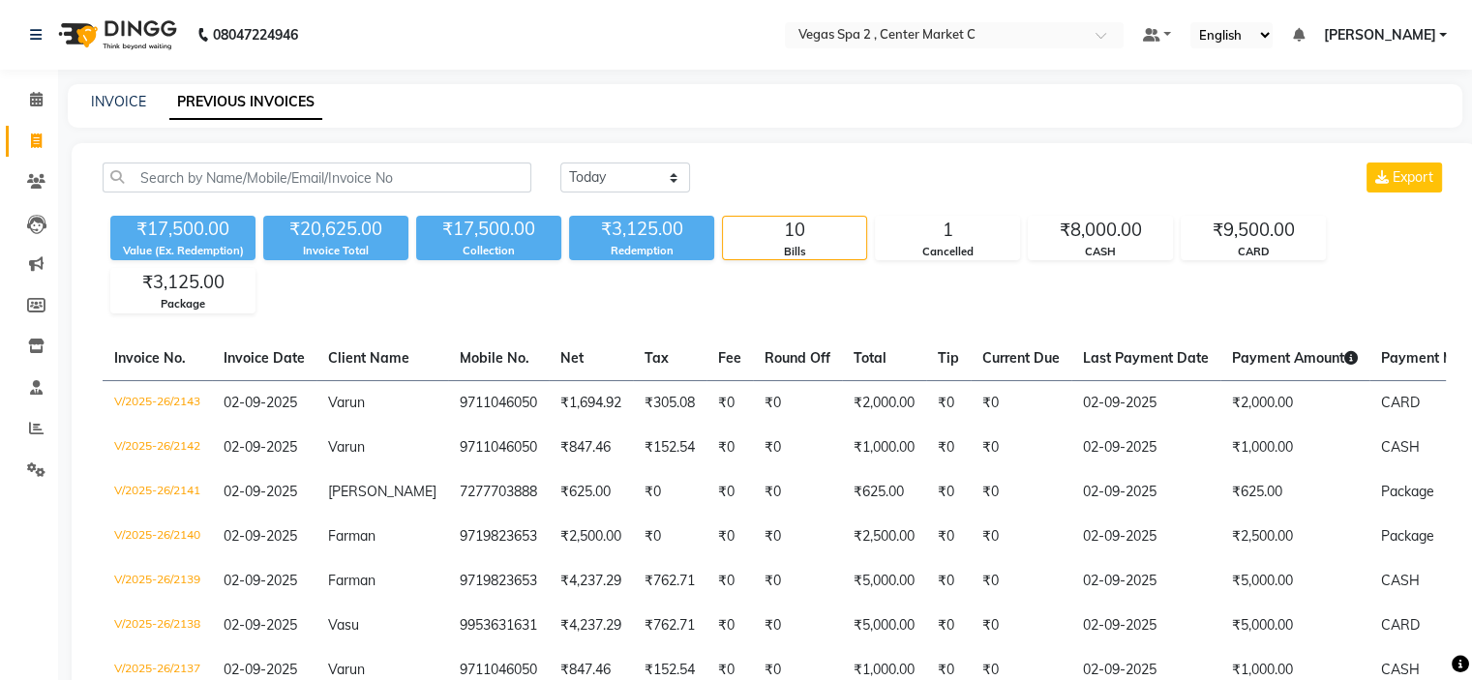
click at [38, 128] on link "Invoice" at bounding box center [29, 142] width 46 height 32
select select "7597"
select select "service"
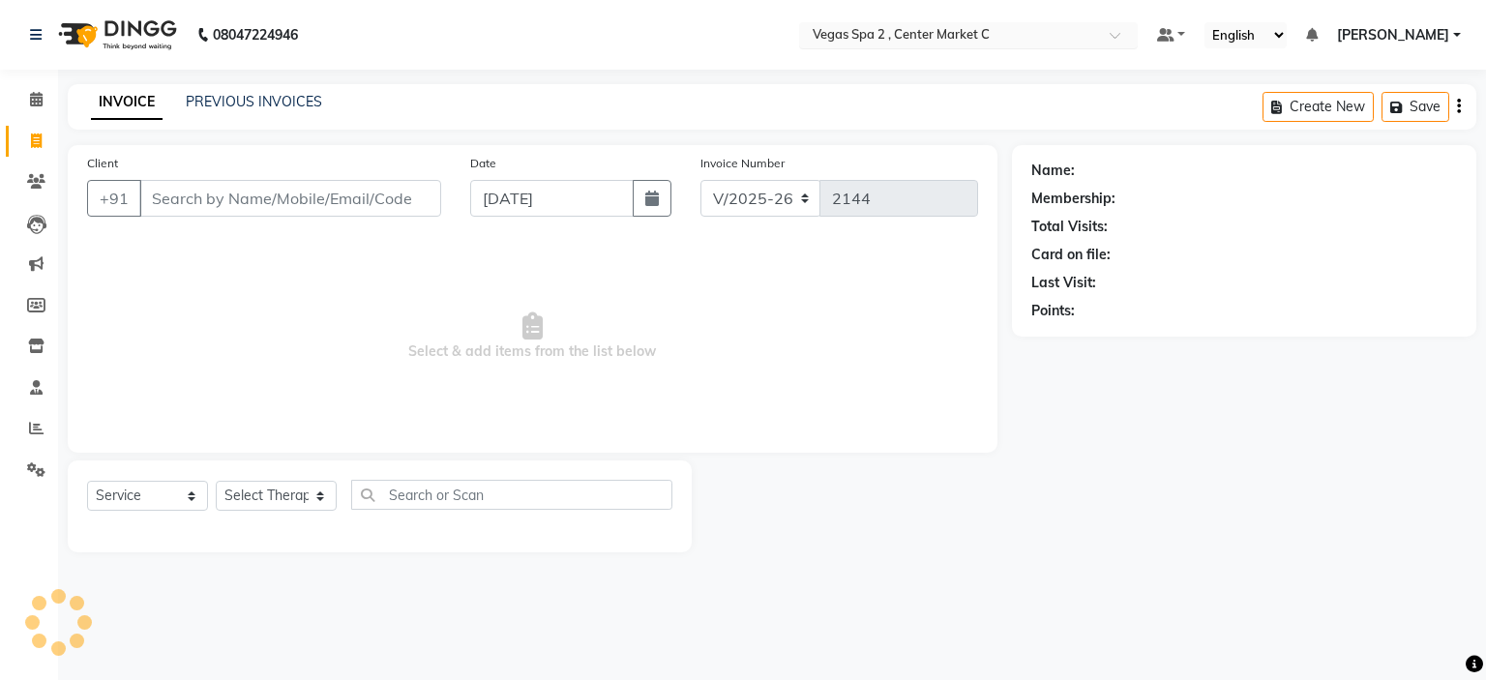
click at [940, 36] on input "text" at bounding box center [949, 36] width 281 height 19
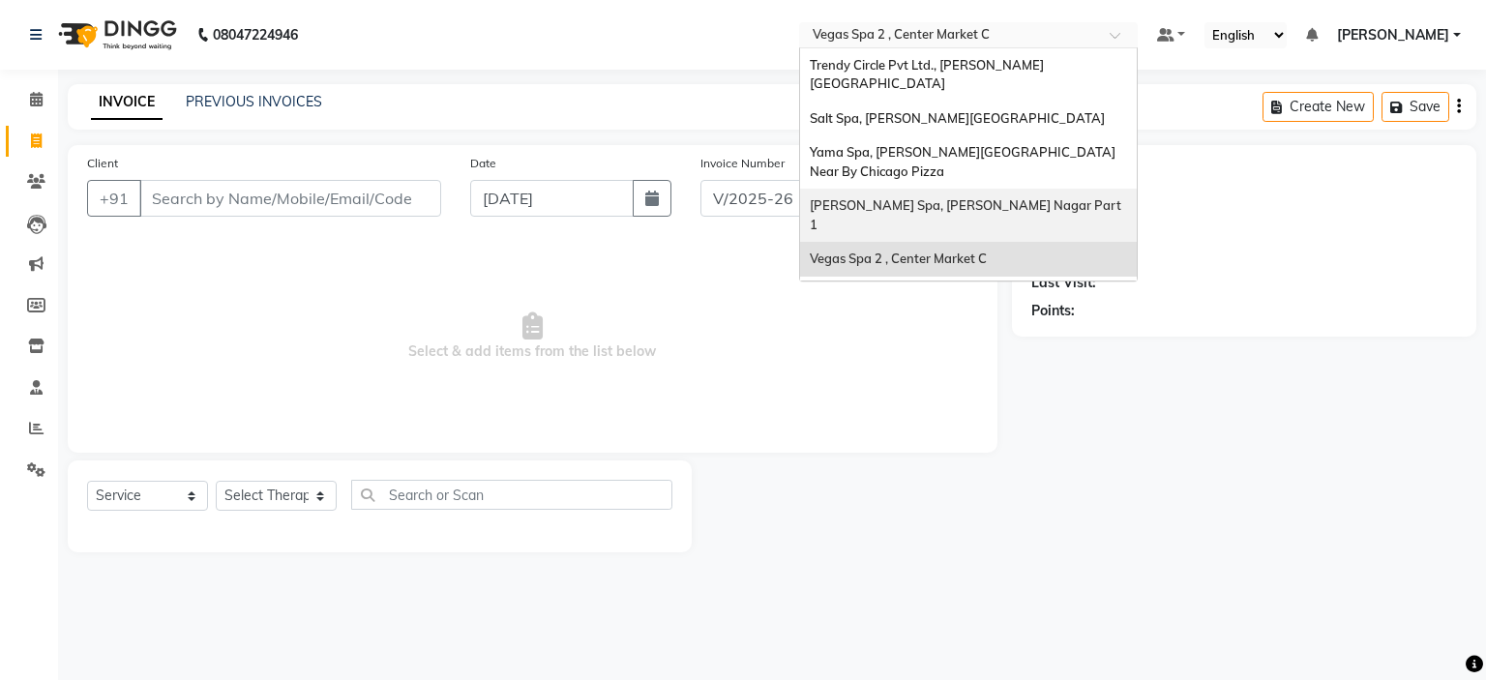
click at [943, 197] on span "[PERSON_NAME] Spa, [PERSON_NAME] Nagar Part 1" at bounding box center [967, 214] width 315 height 35
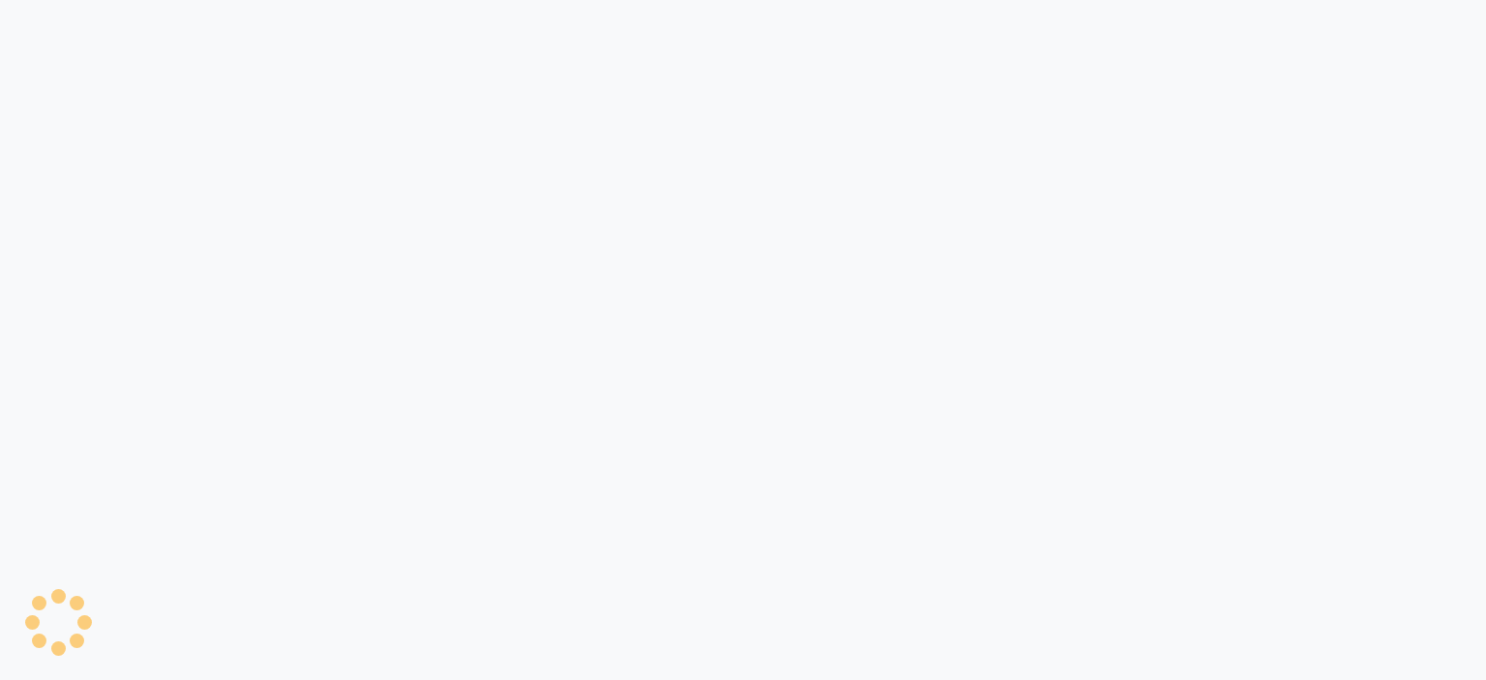
select select "7605"
select select "service"
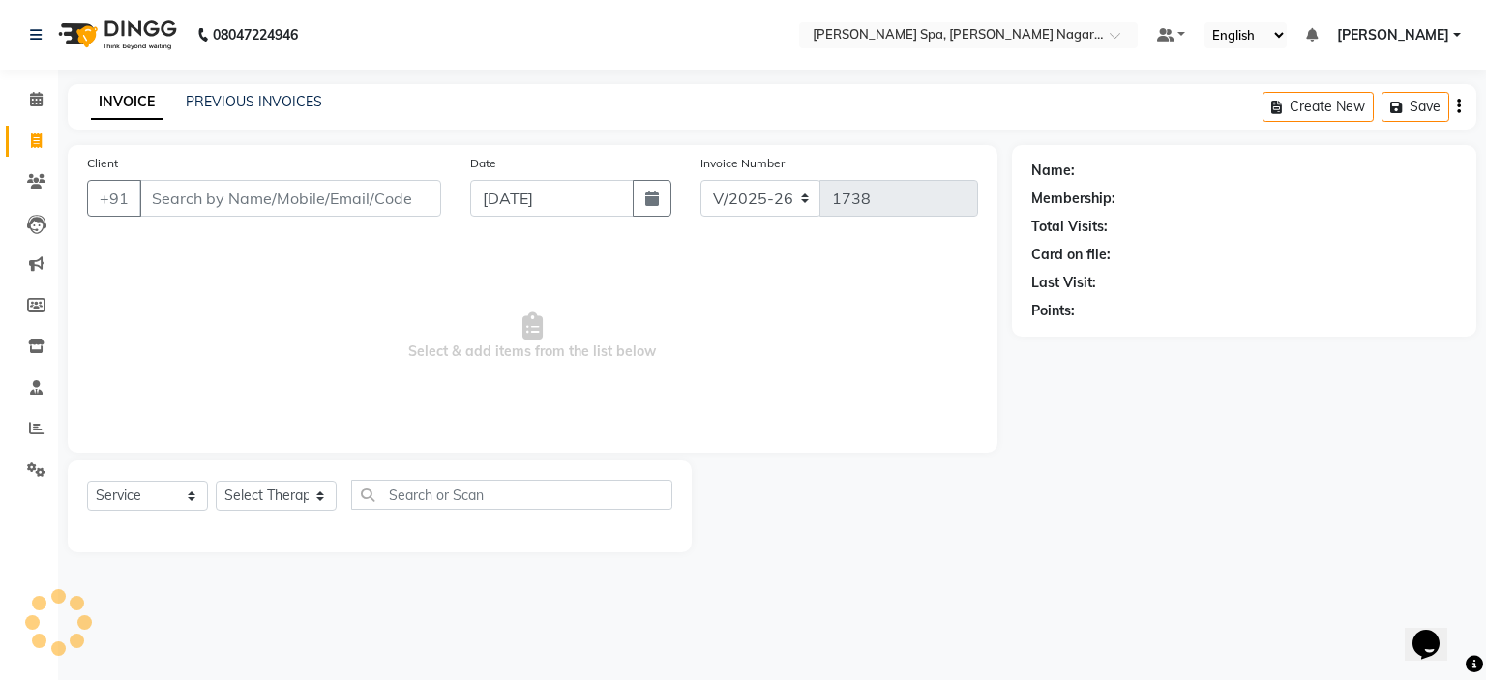
click at [304, 196] on input "Client" at bounding box center [290, 198] width 302 height 37
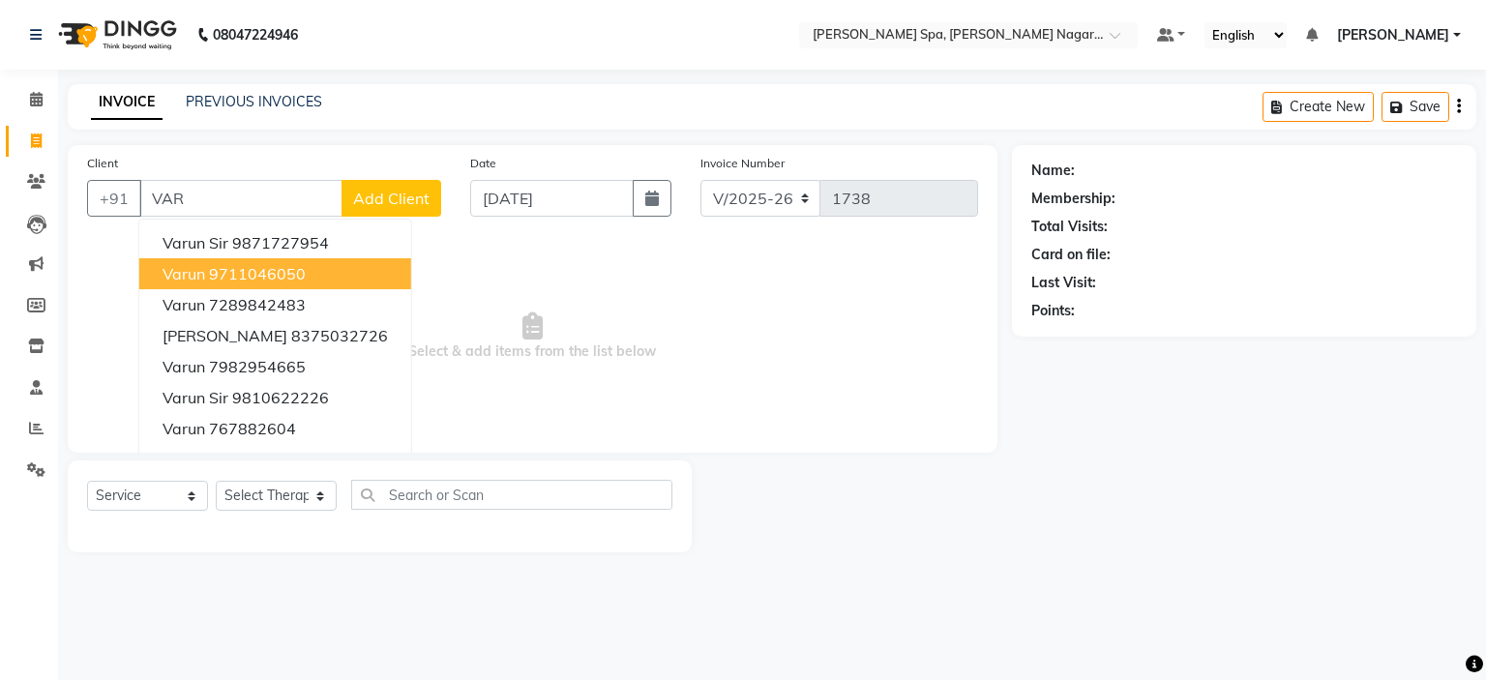
click at [312, 274] on button "Varun 9711046050" at bounding box center [275, 273] width 272 height 31
type input "9711046050"
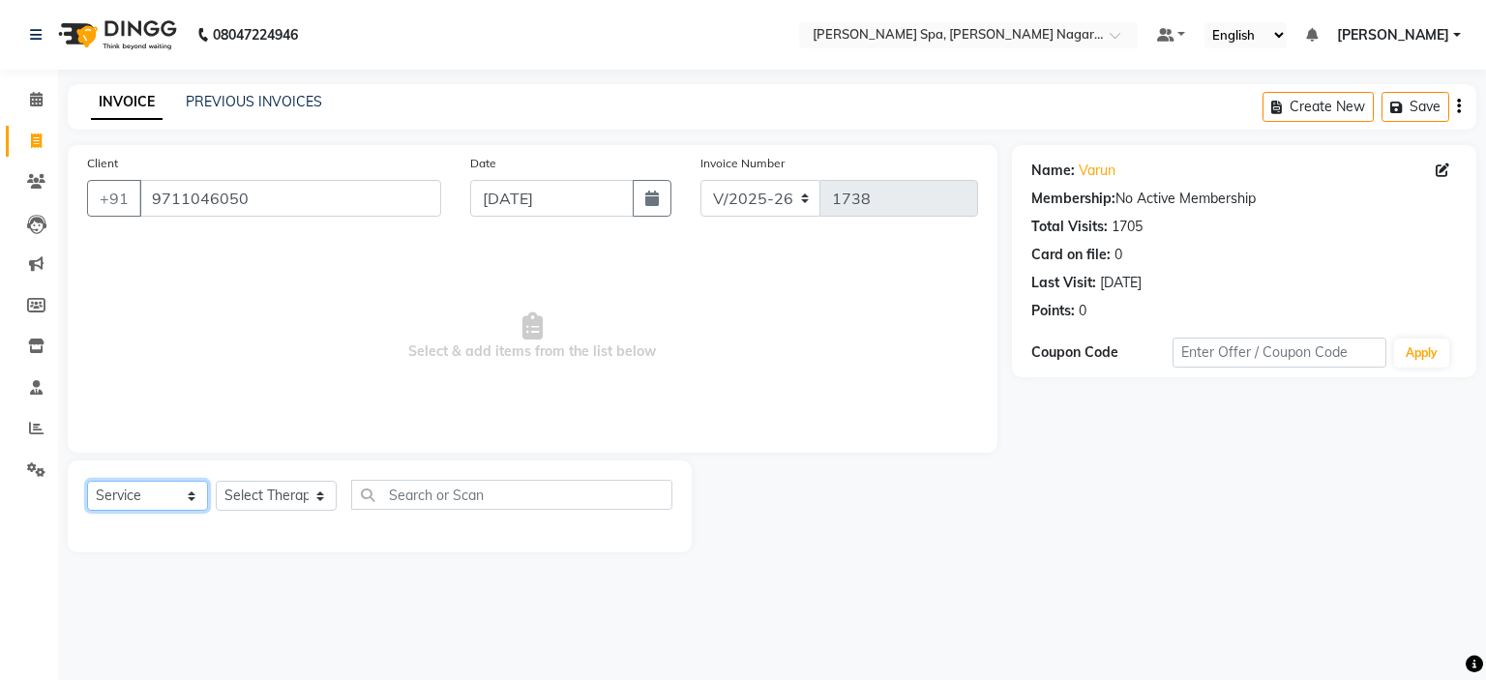
click at [149, 502] on select "Select Service Product Membership Package Voucher Prepaid Gift Card" at bounding box center [147, 496] width 121 height 30
click at [87, 482] on select "Select Service Product Membership Package Voucher Prepaid Gift Card" at bounding box center [147, 496] width 121 height 30
click at [283, 501] on select "Select Therapist Manager" at bounding box center [276, 496] width 121 height 30
select select "67374"
click at [216, 482] on select "Select Therapist Manager" at bounding box center [276, 496] width 121 height 30
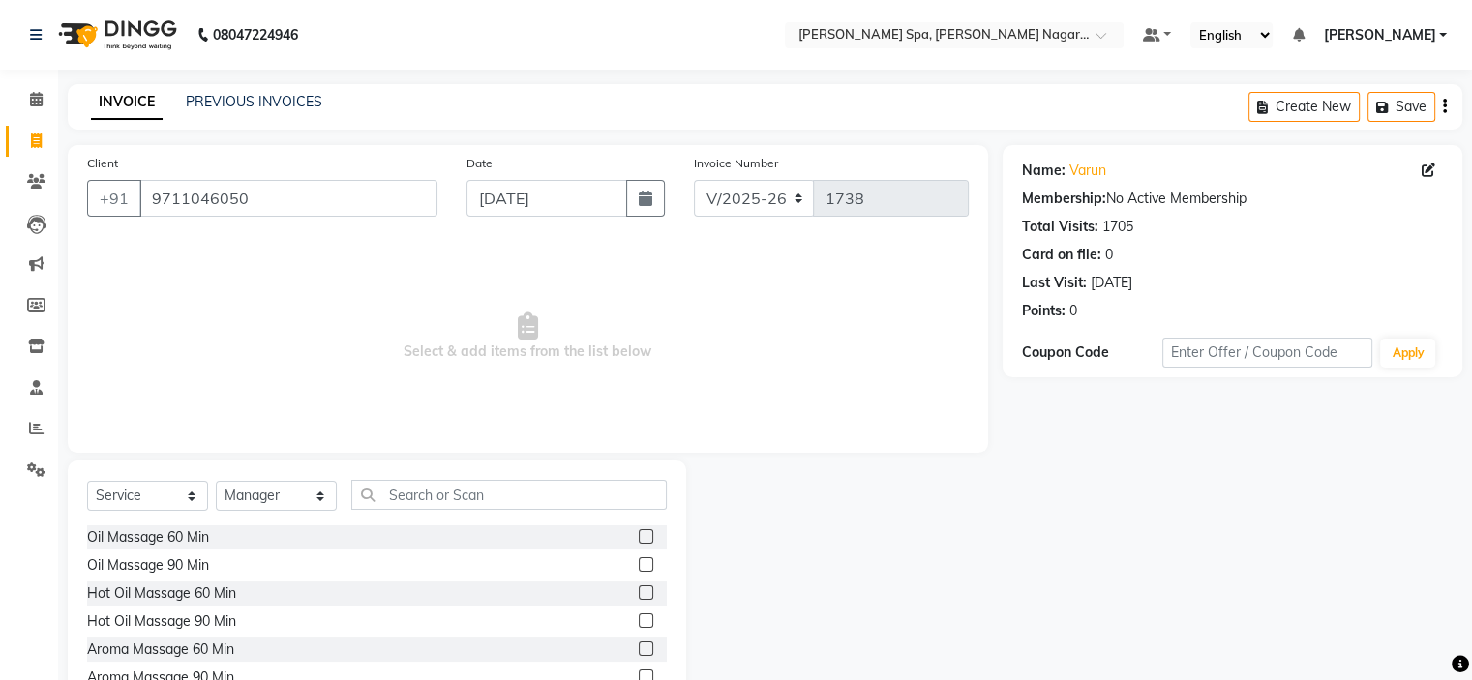
click at [639, 541] on label at bounding box center [646, 536] width 15 height 15
click at [639, 541] on input "checkbox" at bounding box center [645, 537] width 13 height 13
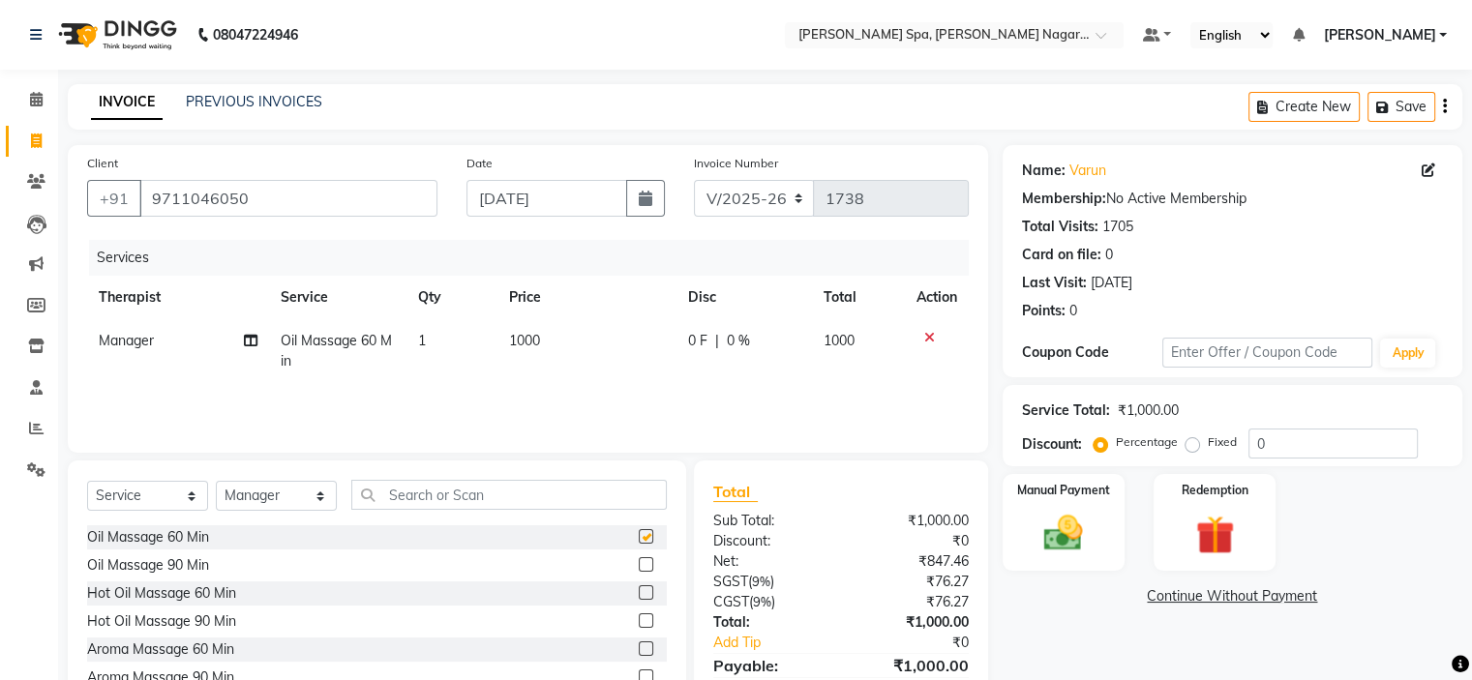
checkbox input "false"
click at [1071, 521] on img at bounding box center [1063, 534] width 65 height 46
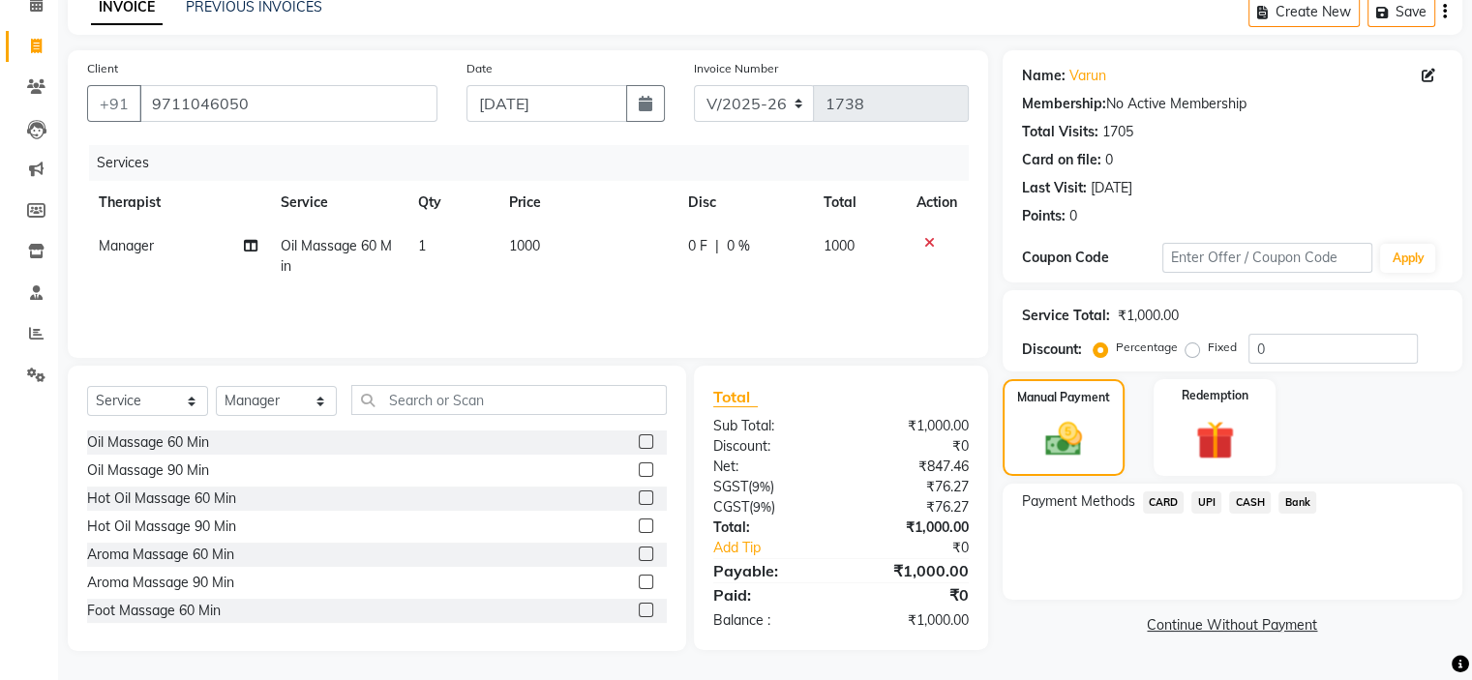
click at [1247, 501] on span "CASH" at bounding box center [1250, 503] width 42 height 22
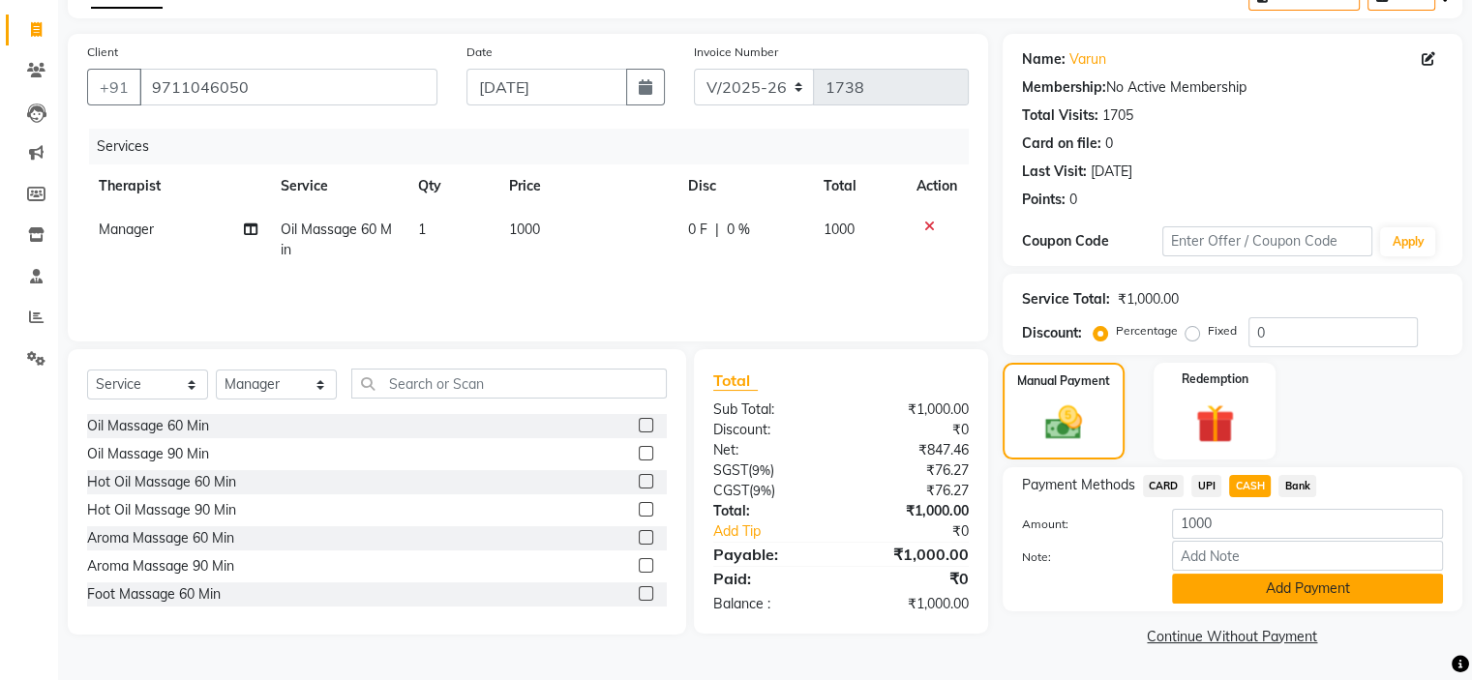
click at [1254, 593] on button "Add Payment" at bounding box center [1307, 589] width 271 height 30
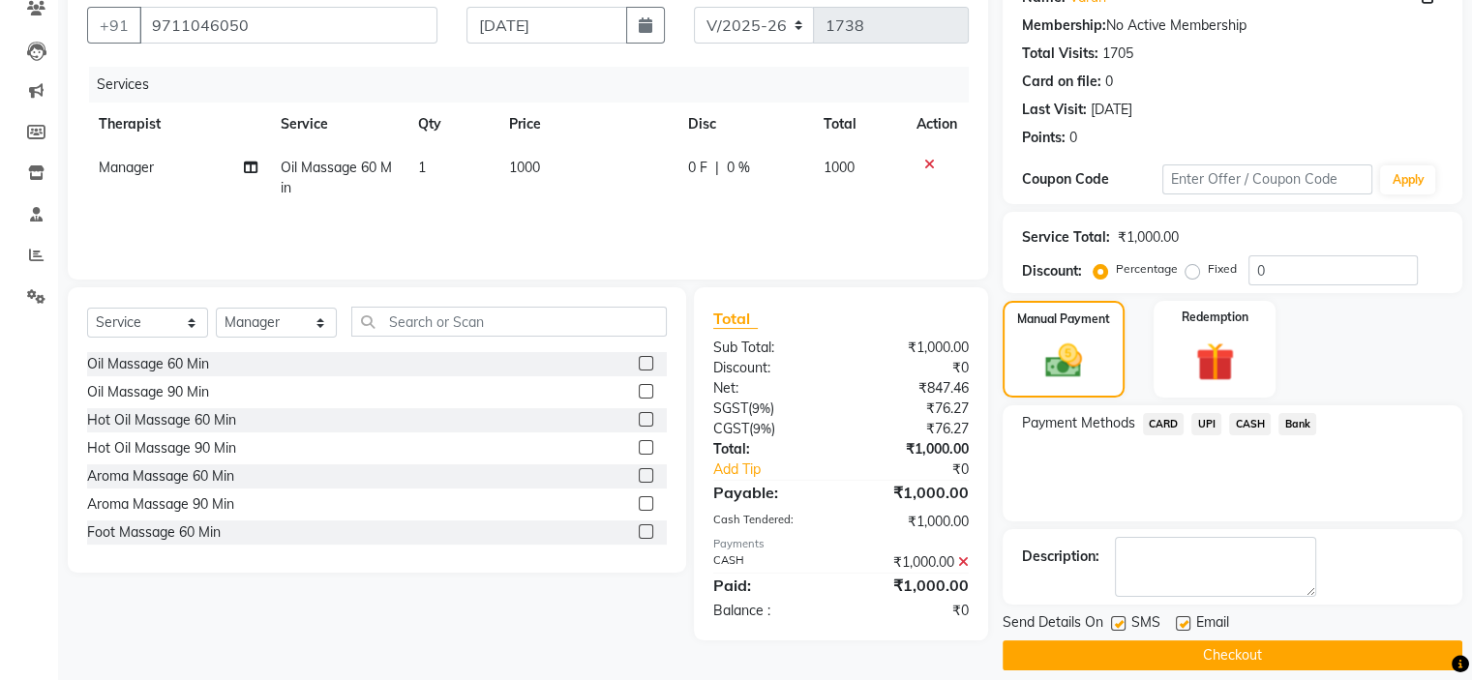
scroll to position [191, 0]
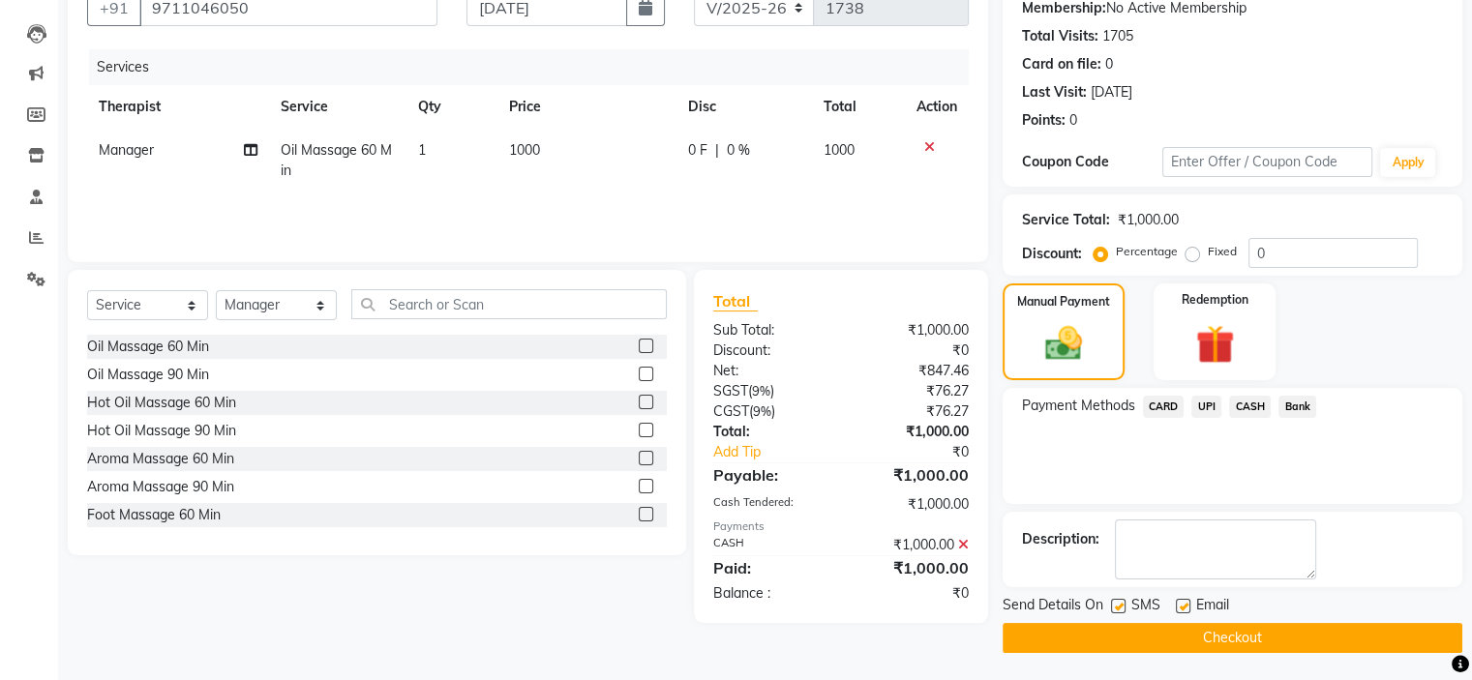
click at [1150, 623] on button "Checkout" at bounding box center [1233, 638] width 460 height 30
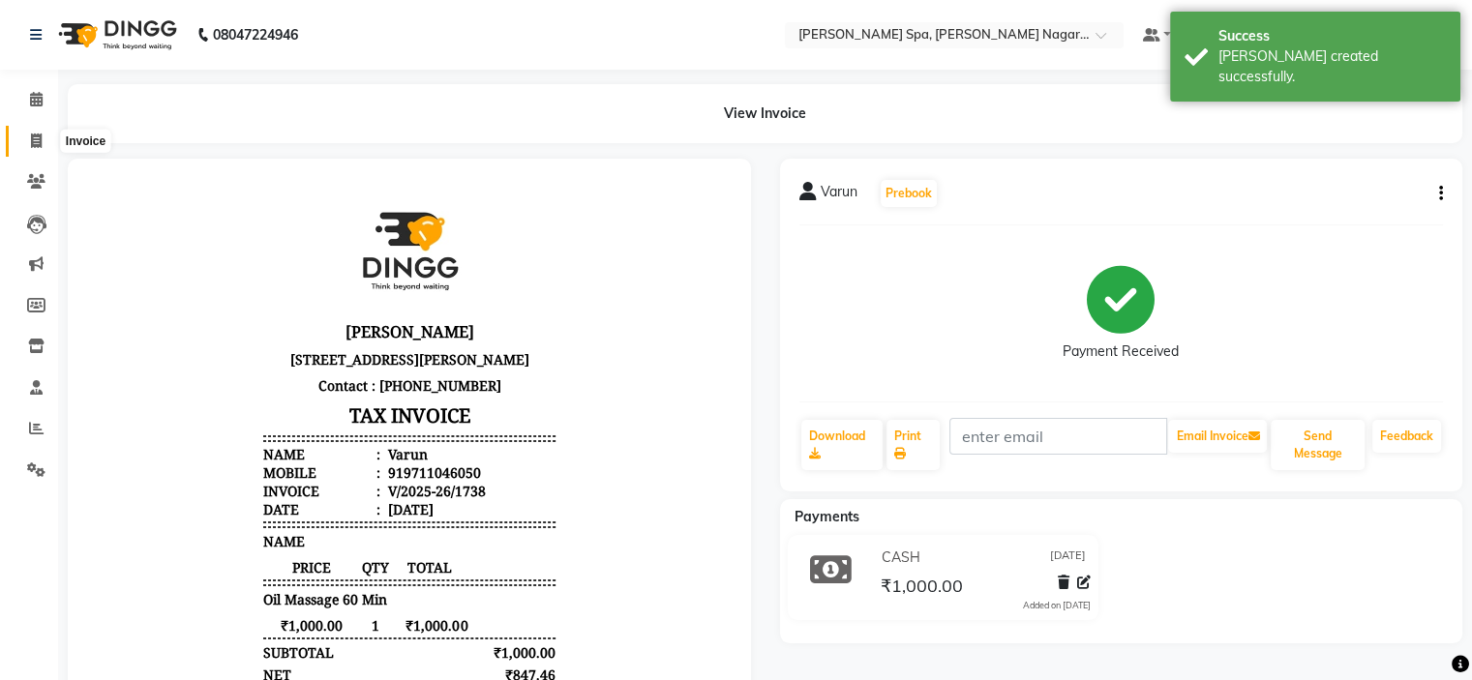
click at [43, 138] on span at bounding box center [36, 142] width 34 height 22
select select "service"
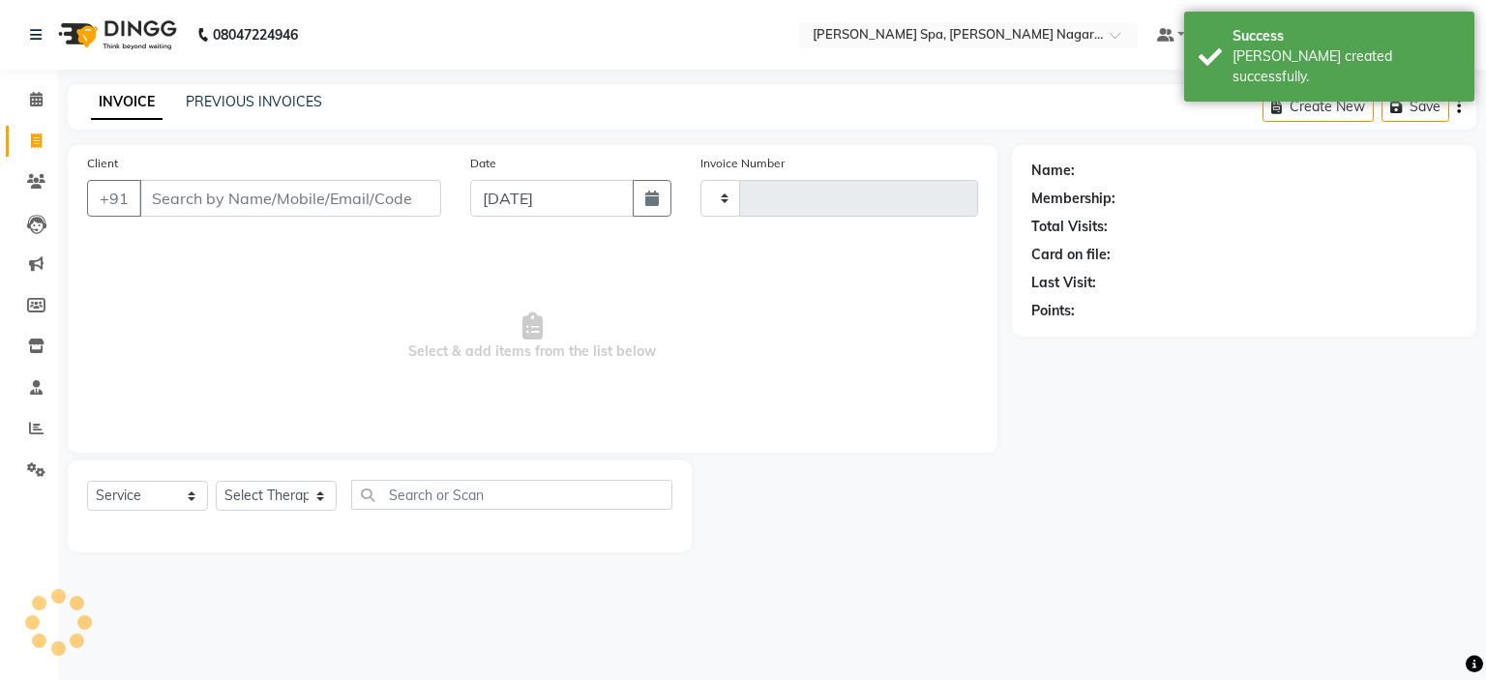
type input "1739"
select select "7605"
click at [237, 104] on link "PREVIOUS INVOICES" at bounding box center [254, 101] width 136 height 17
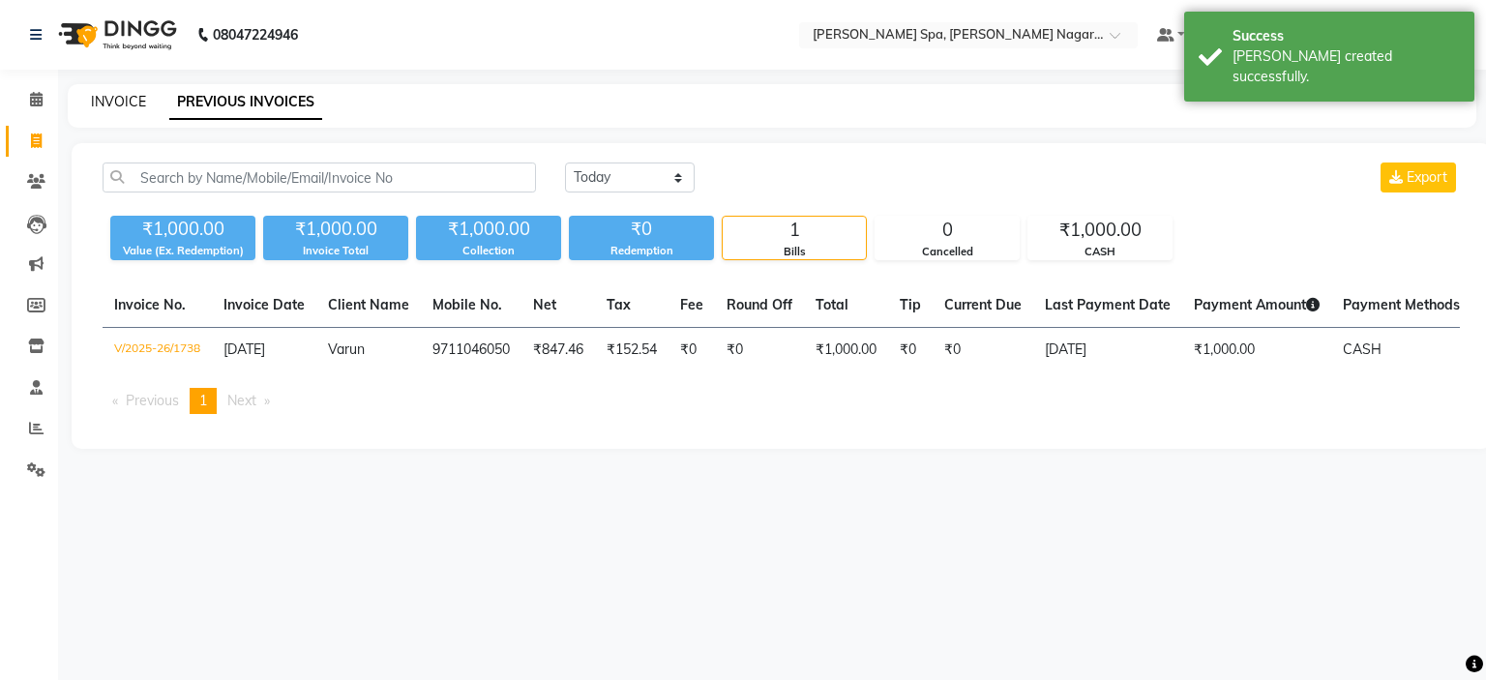
click at [127, 99] on link "INVOICE" at bounding box center [118, 101] width 55 height 17
select select "7605"
select select "service"
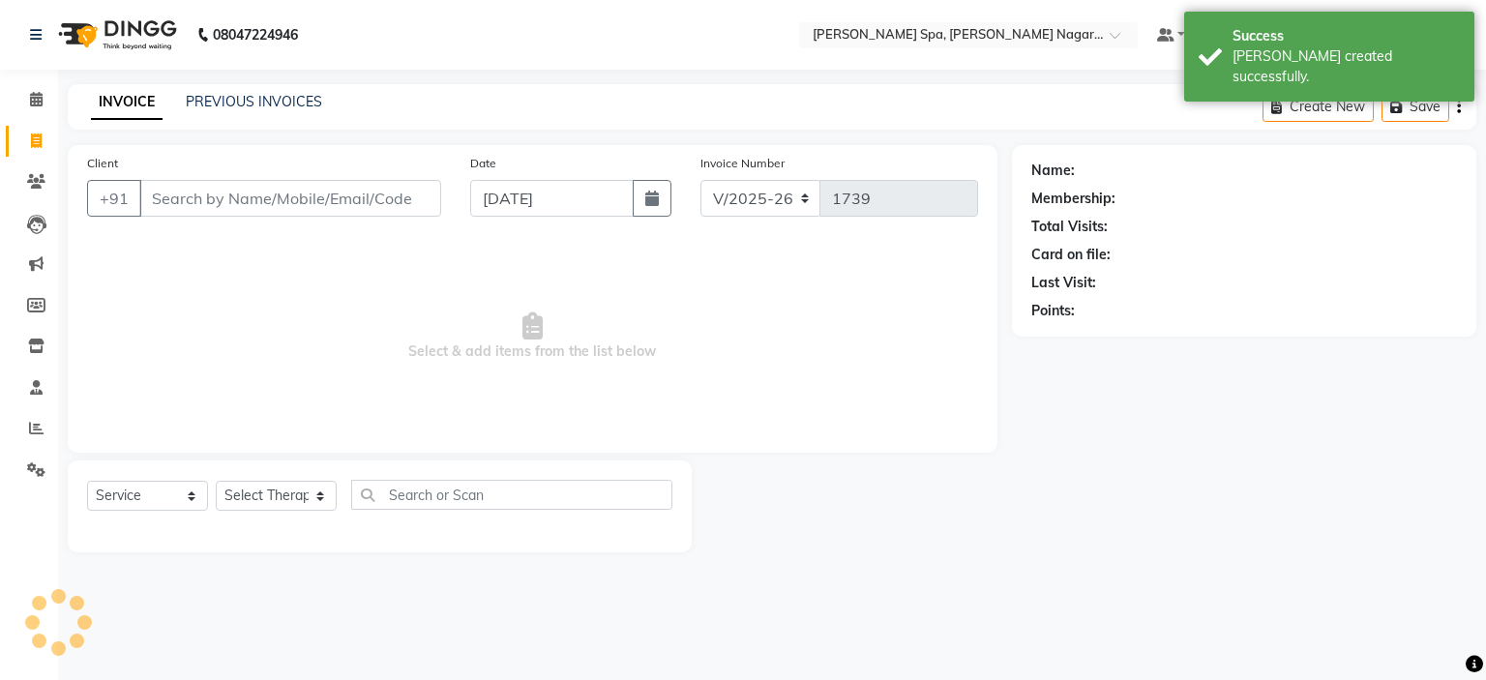
click at [265, 115] on div "INVOICE PREVIOUS INVOICES Create New Save" at bounding box center [772, 106] width 1409 height 45
click at [272, 110] on link "PREVIOUS INVOICES" at bounding box center [254, 101] width 136 height 17
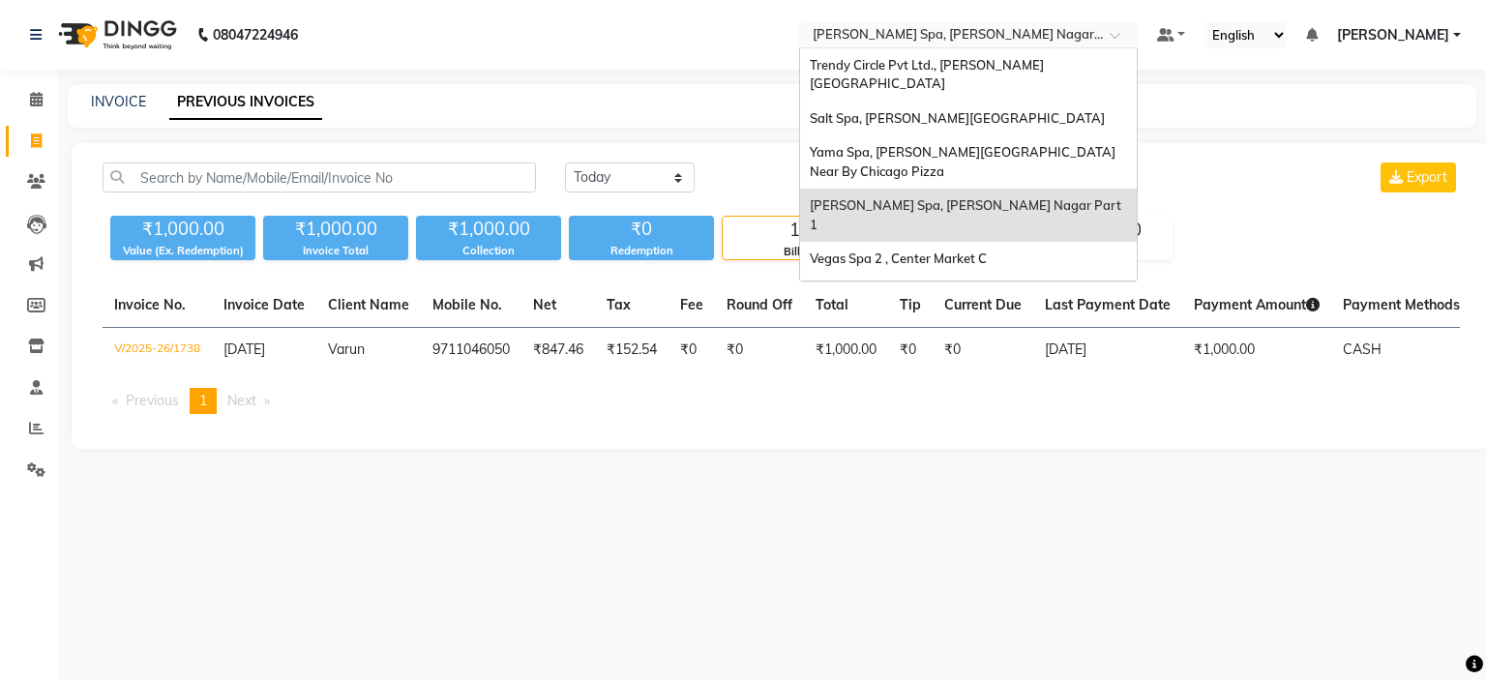
click at [914, 42] on input "text" at bounding box center [949, 36] width 281 height 19
click at [914, 102] on div "Salt Spa, Lajpat Nagar" at bounding box center [968, 119] width 337 height 35
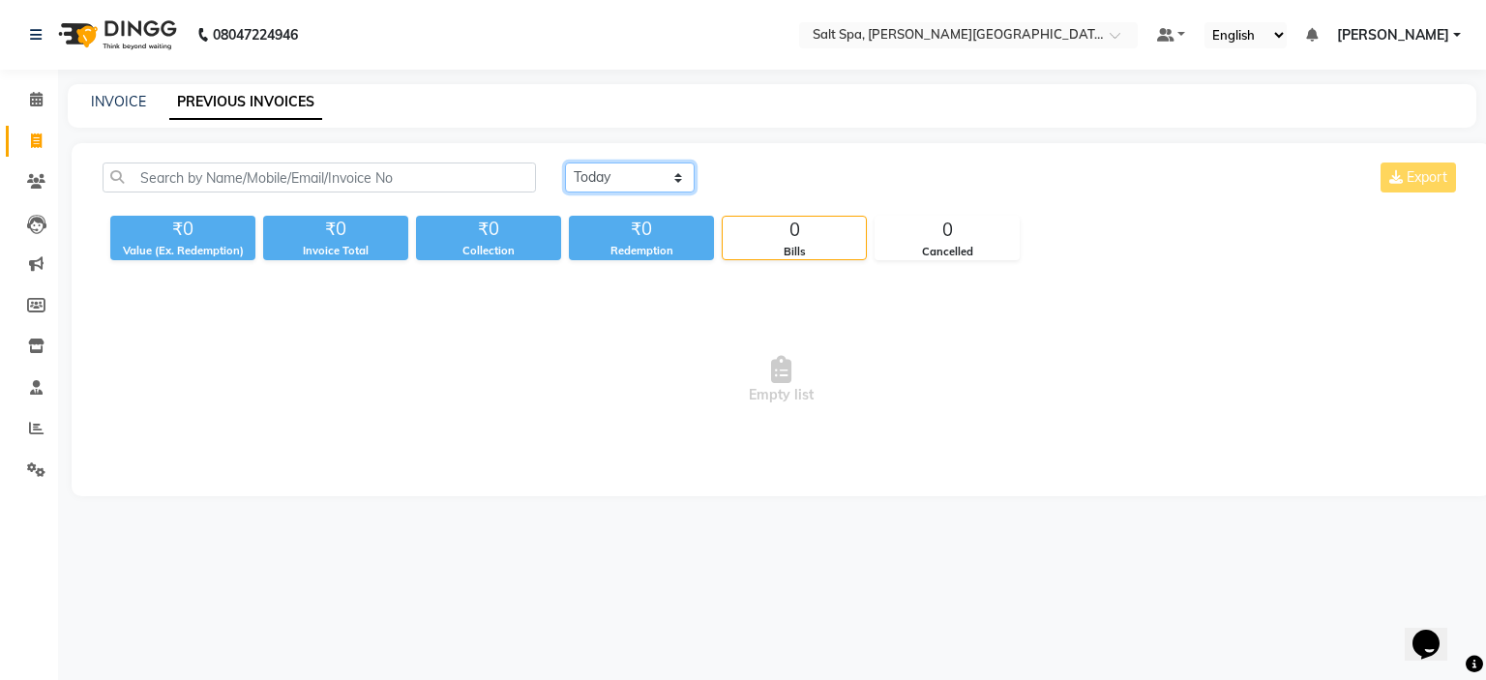
click at [627, 177] on select "[DATE] [DATE] Custom Range" at bounding box center [630, 178] width 130 height 30
select select "[DATE]"
click at [565, 163] on select "[DATE] [DATE] Custom Range" at bounding box center [630, 178] width 130 height 30
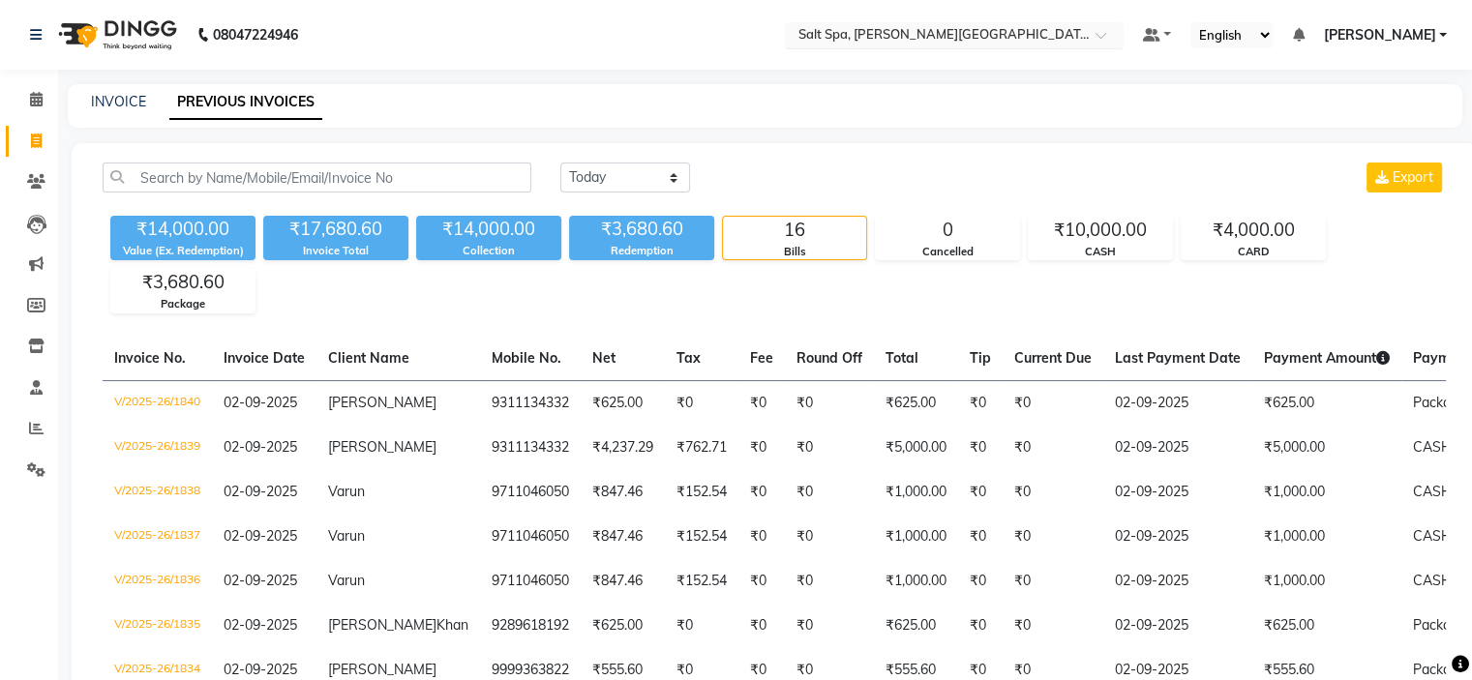
click at [1075, 37] on input "text" at bounding box center [934, 36] width 281 height 19
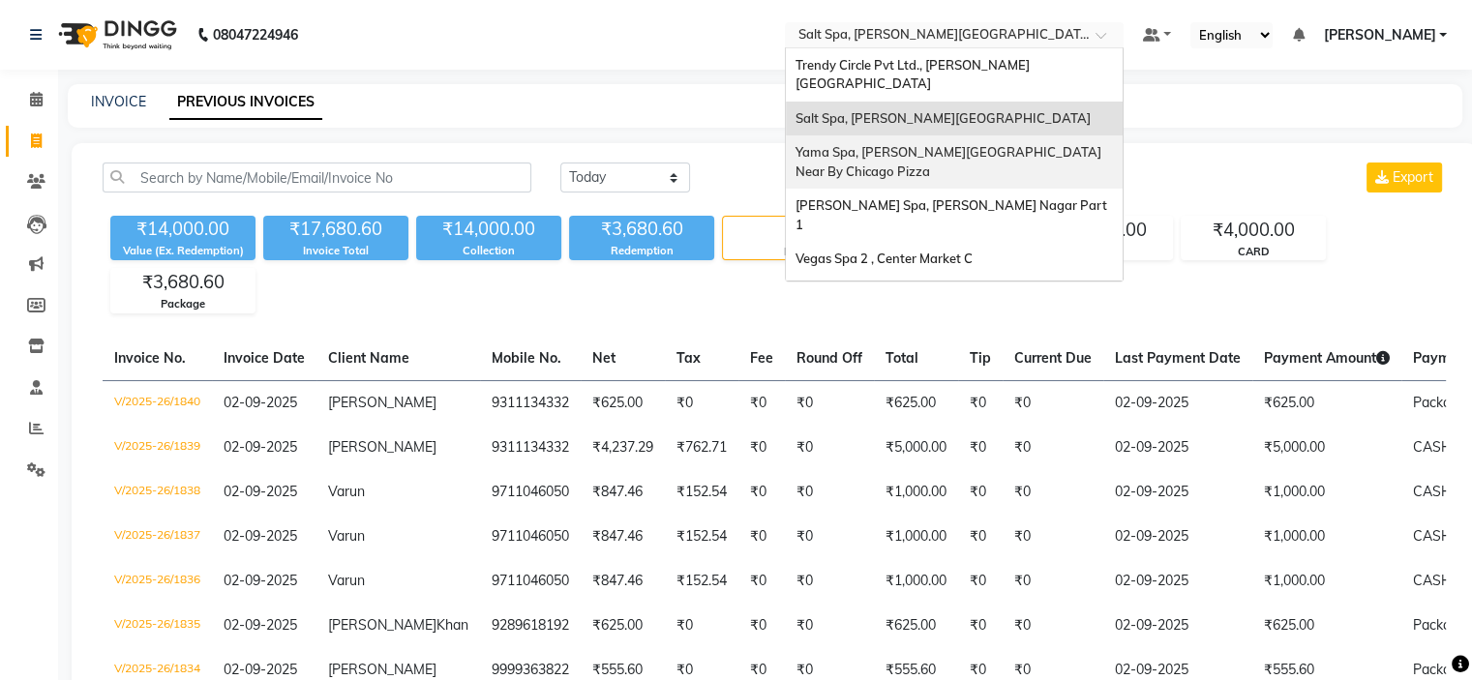
click at [973, 144] on span "Yama Spa, [PERSON_NAME][GEOGRAPHIC_DATA] Near By Chicago Pizza" at bounding box center [949, 161] width 309 height 35
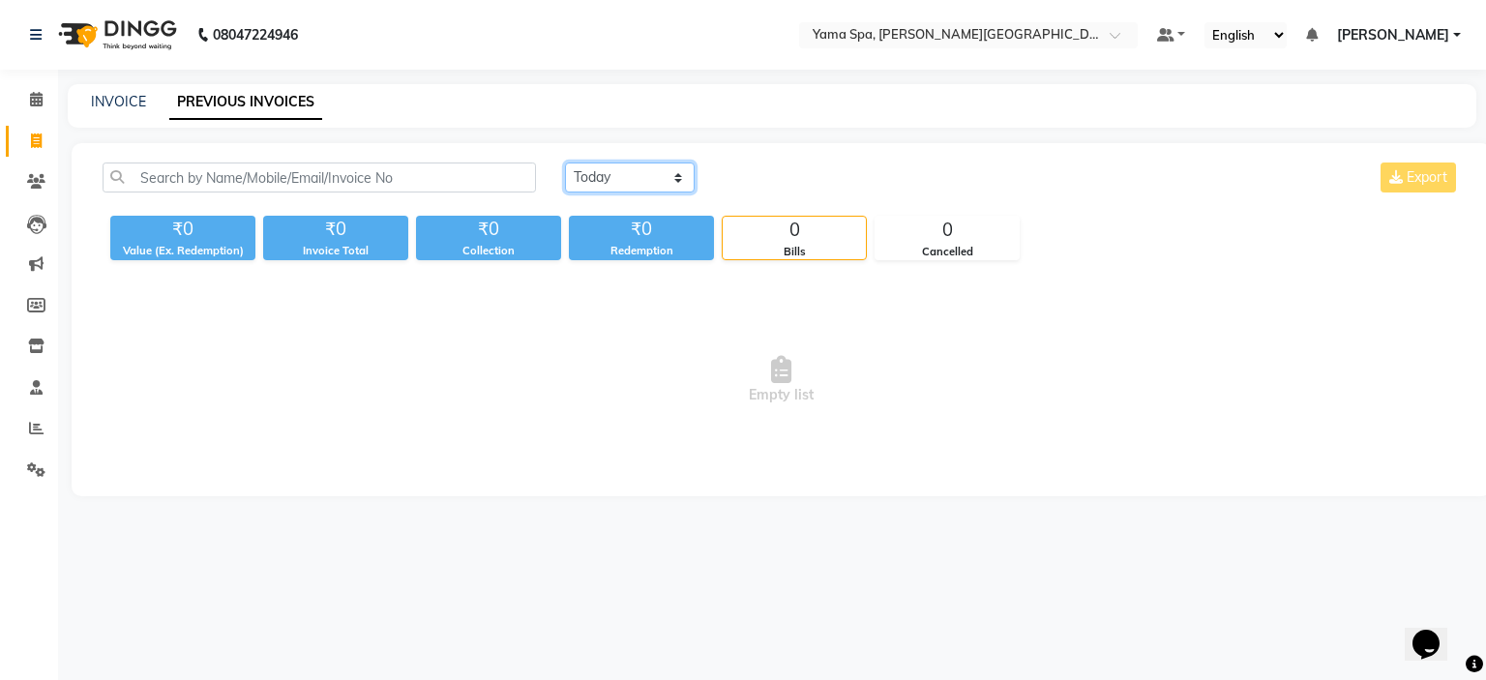
drag, startPoint x: 631, startPoint y: 177, endPoint x: 629, endPoint y: 187, distance: 9.9
click at [630, 177] on select "[DATE] [DATE] Custom Range" at bounding box center [630, 178] width 130 height 30
select select "[DATE]"
click at [565, 163] on select "[DATE] [DATE] Custom Range" at bounding box center [630, 178] width 130 height 30
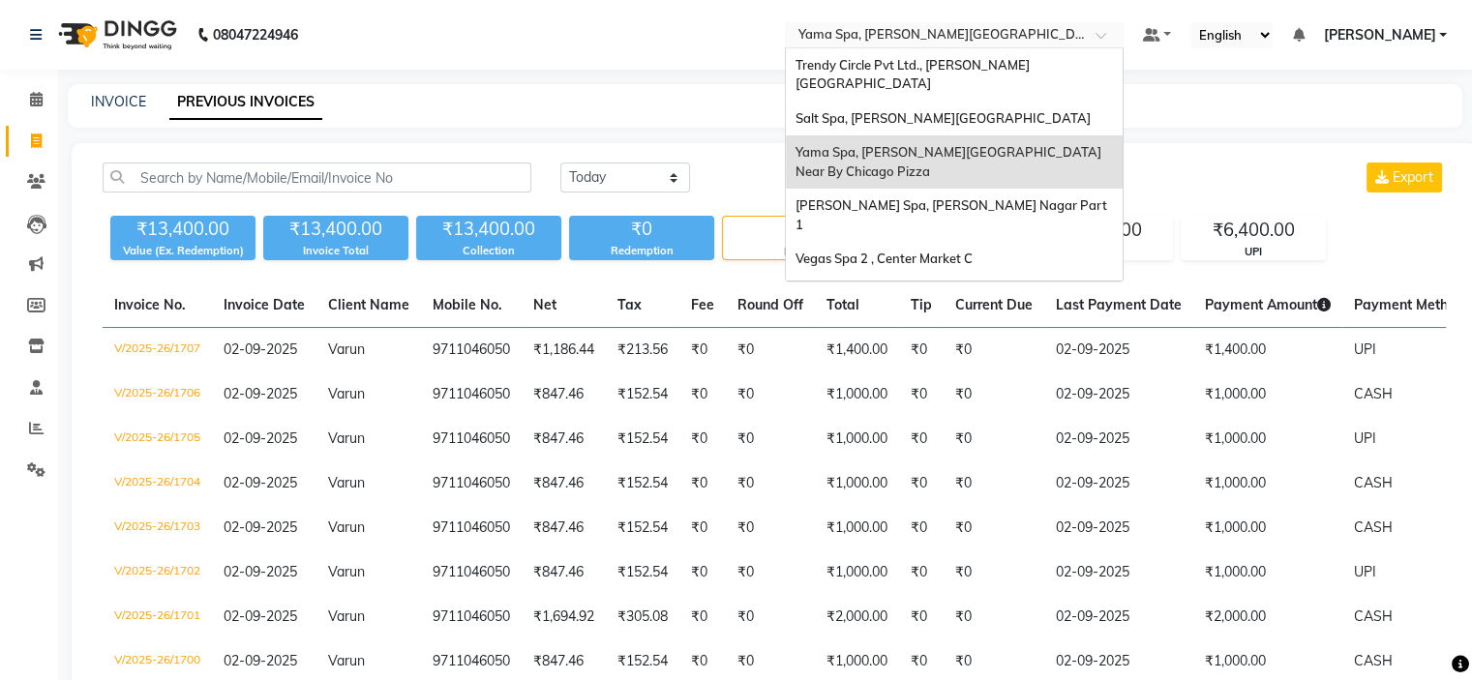
drag, startPoint x: 0, startPoint y: 127, endPoint x: 975, endPoint y: 33, distance: 980.0
click at [975, 33] on input "text" at bounding box center [934, 36] width 281 height 19
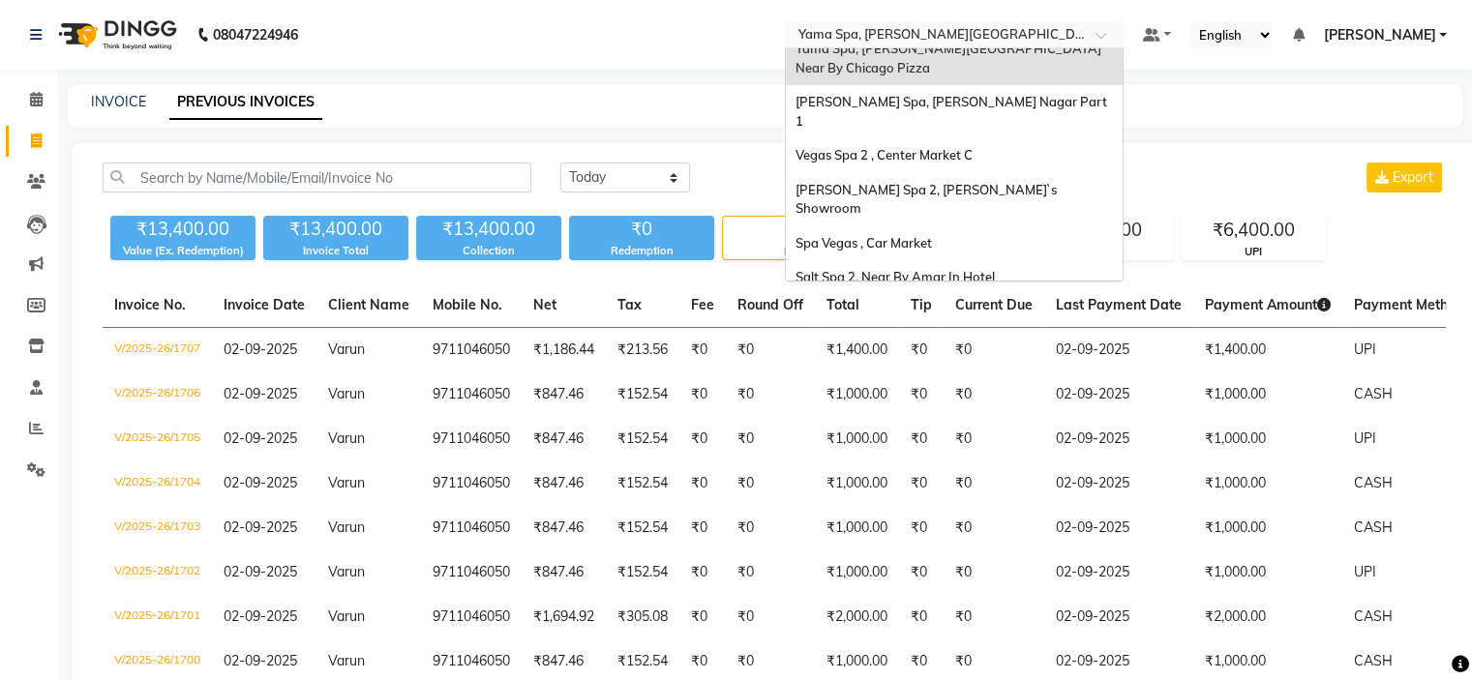
scroll to position [135, 0]
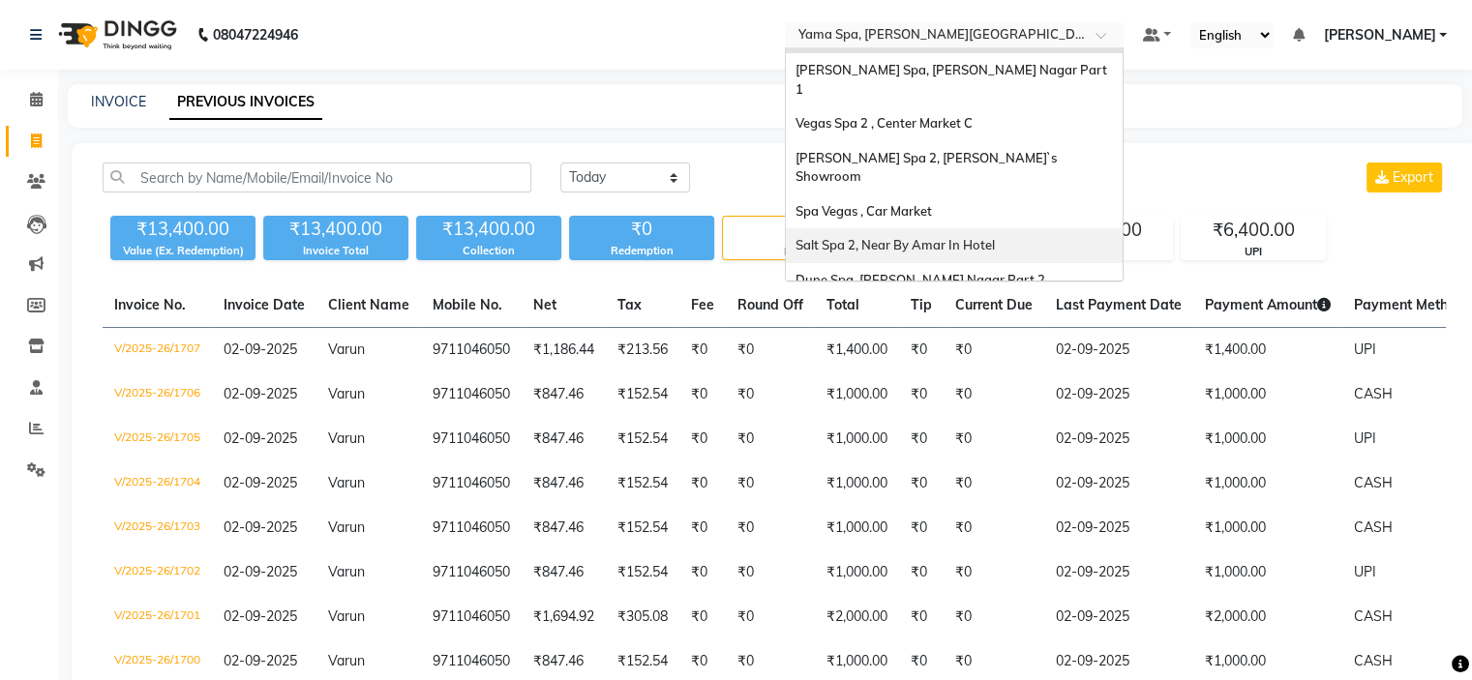
click at [983, 237] on span "Salt Spa 2, Near By Amar In Hotel" at bounding box center [894, 244] width 199 height 15
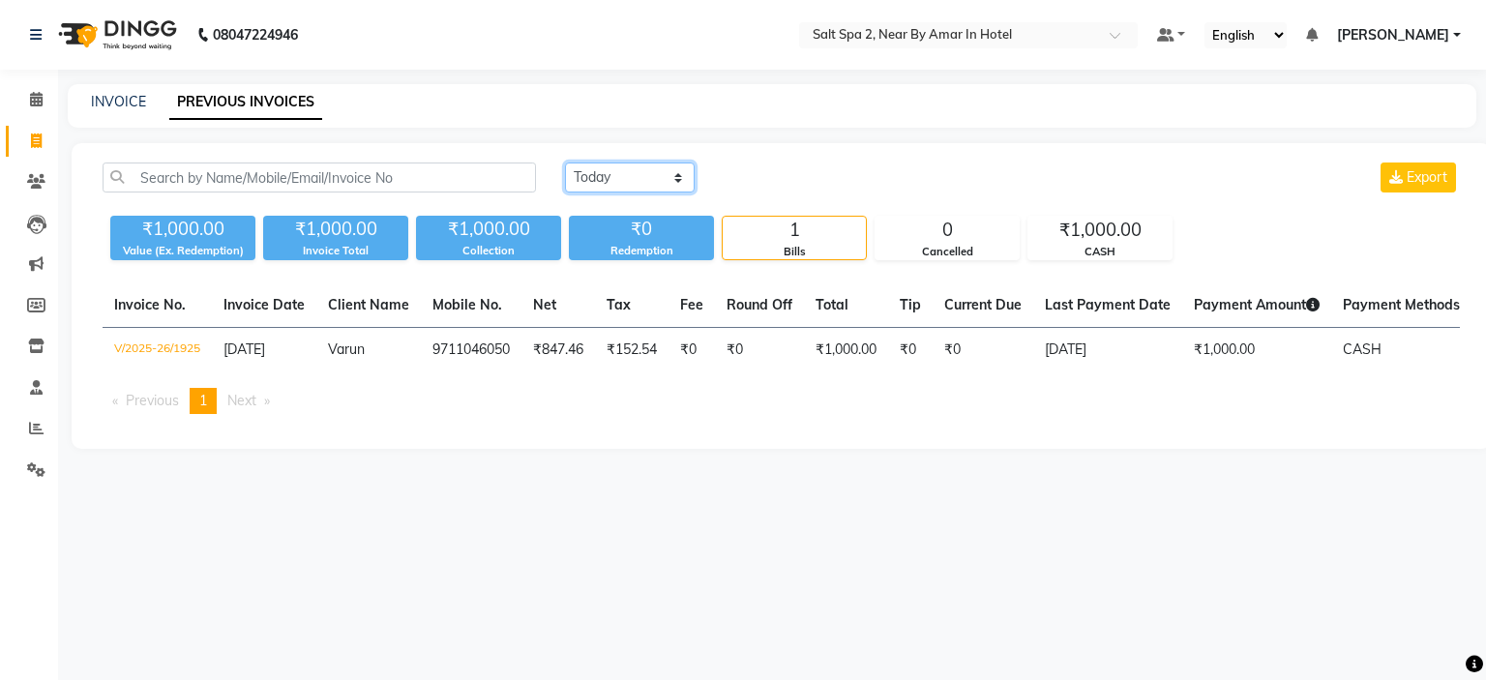
click at [641, 180] on select "[DATE] [DATE] Custom Range" at bounding box center [630, 178] width 130 height 30
select select "[DATE]"
click at [565, 163] on select "[DATE] [DATE] Custom Range" at bounding box center [630, 178] width 130 height 30
